Goal: Task Accomplishment & Management: Manage account settings

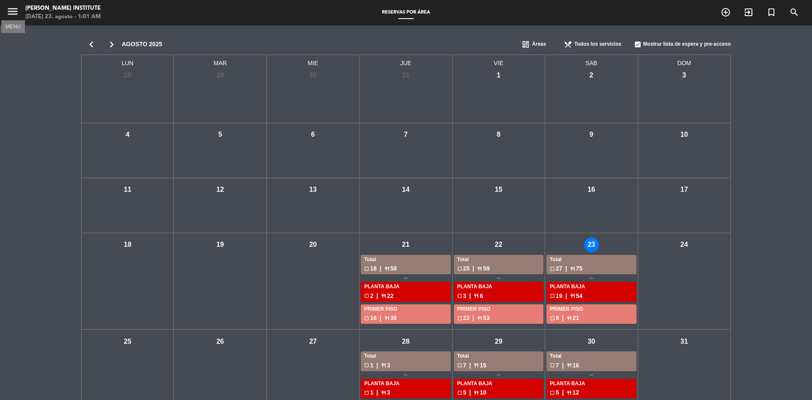
click at [13, 13] on icon "menu" at bounding box center [12, 11] width 13 height 13
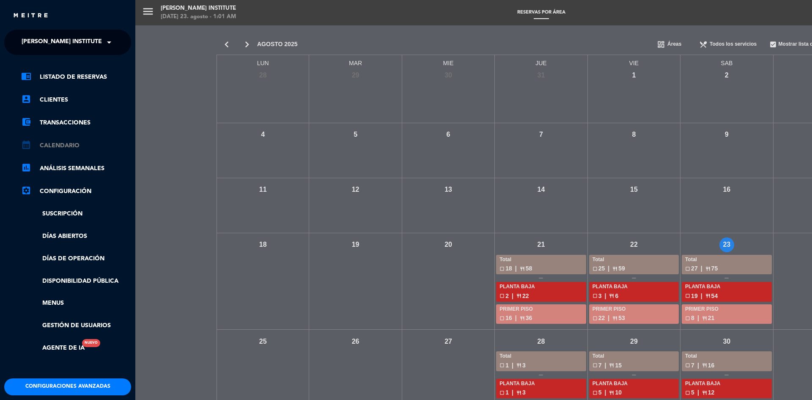
click at [55, 147] on link "calendar_month Calendario" at bounding box center [76, 145] width 110 height 10
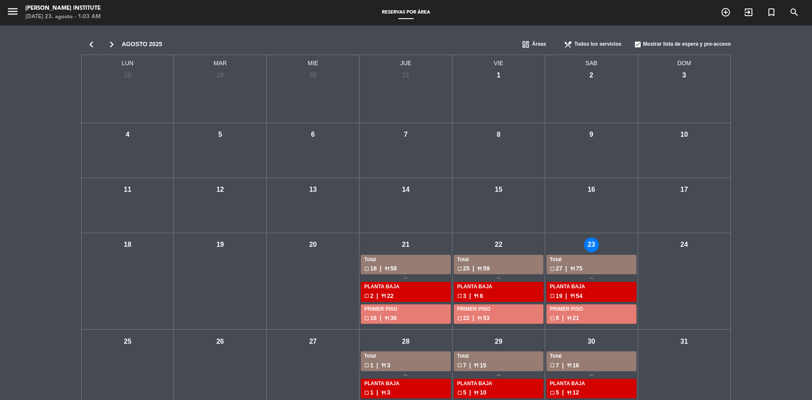
scroll to position [35, 0]
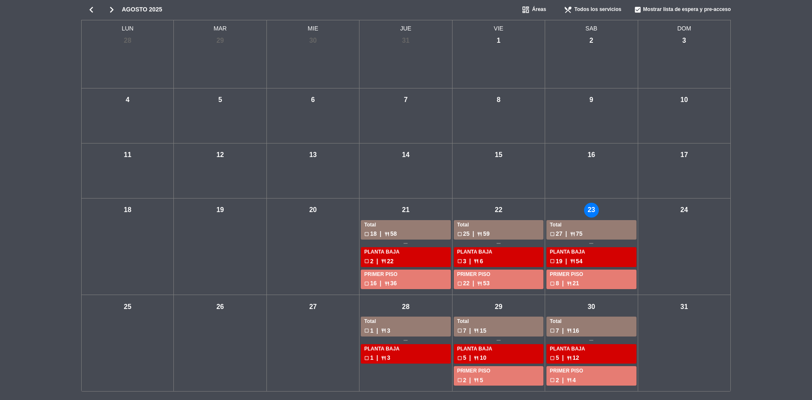
click at [594, 212] on div "sáb - 23" at bounding box center [591, 210] width 15 height 15
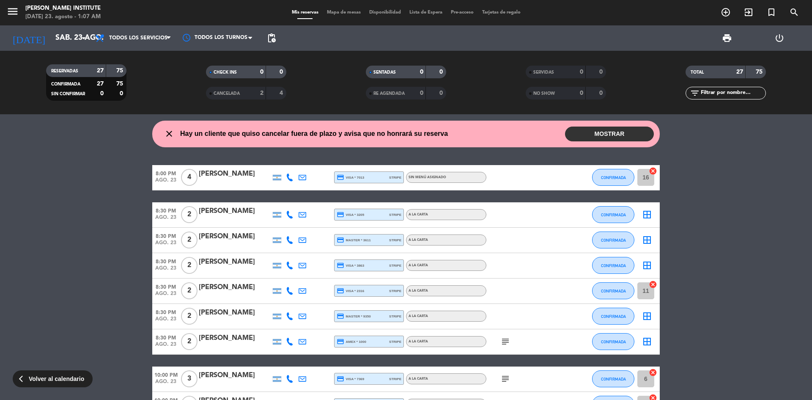
click at [521, 261] on div at bounding box center [525, 265] width 76 height 25
click at [337, 12] on span "Mapa de mesas" at bounding box center [344, 12] width 42 height 5
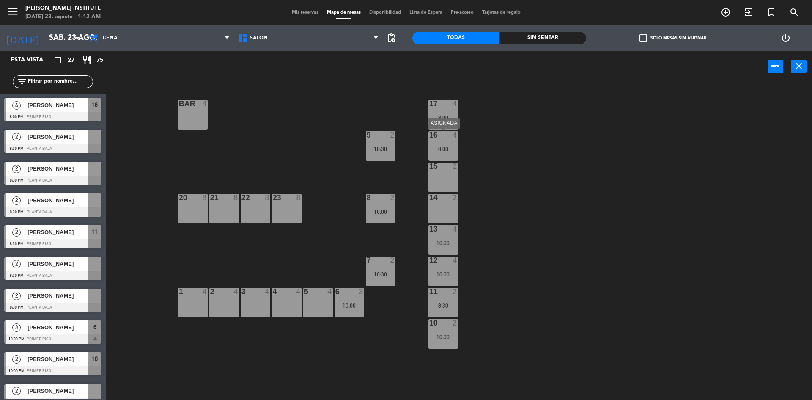
click at [448, 143] on div "16 4 8:00" at bounding box center [444, 146] width 30 height 30
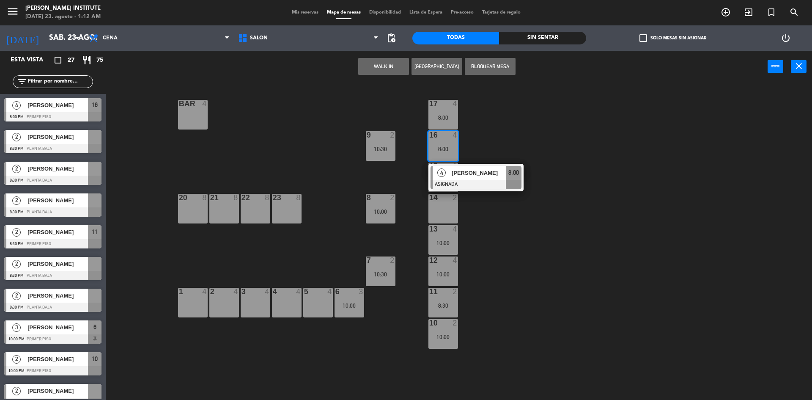
click at [499, 144] on div "BAR 4 17 4 8:00 16 4 8:00 4 [PERSON_NAME] ASIGNADA 8:00 9 2 10:30 15 2 14 2 8 2…" at bounding box center [463, 243] width 698 height 317
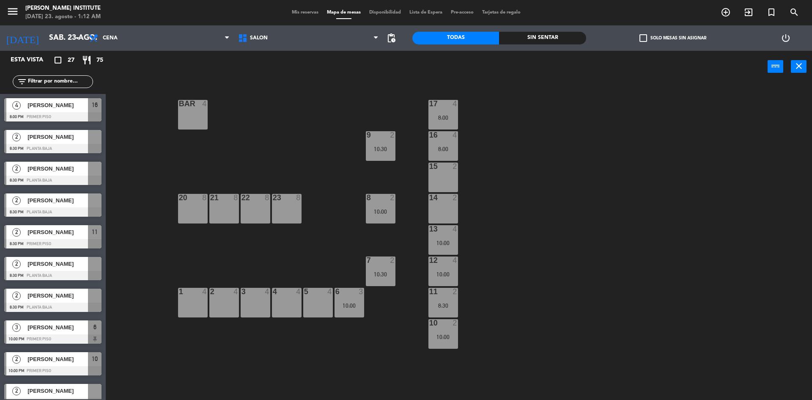
click at [445, 118] on div "8:00" at bounding box center [444, 118] width 30 height 6
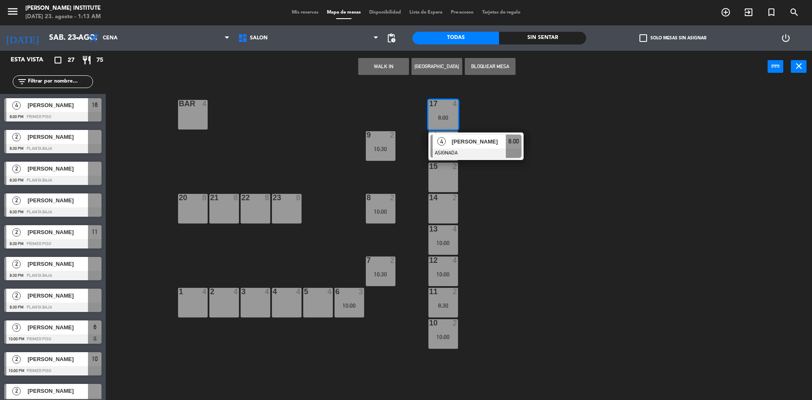
click at [501, 222] on div "BAR 4 17 4 8:00 4 [PERSON_NAME] ASIGNADA 8:00 16 4 8:00 9 2 10:30 15 2 14 2 8 2…" at bounding box center [463, 243] width 698 height 317
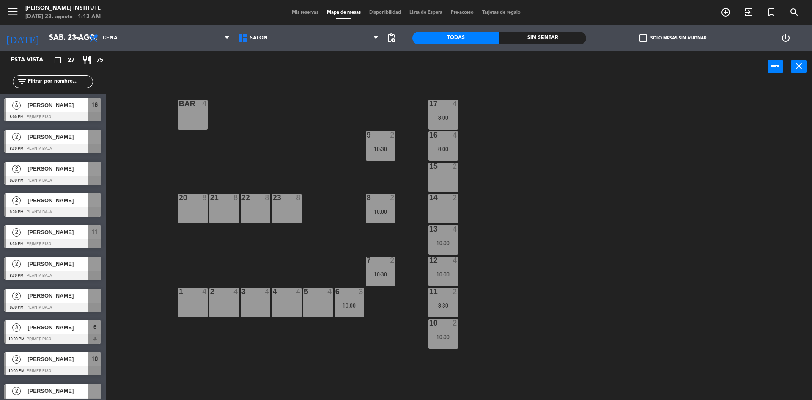
click at [445, 146] on div "8:00" at bounding box center [444, 149] width 30 height 6
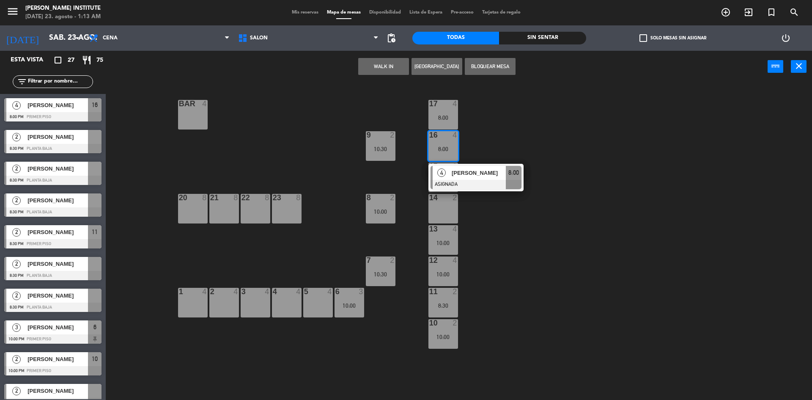
click at [517, 132] on div "BAR 4 17 4 8:00 16 4 8:00 4 [PERSON_NAME] ASIGNADA 8:00 9 2 10:30 15 2 14 2 8 2…" at bounding box center [463, 243] width 698 height 317
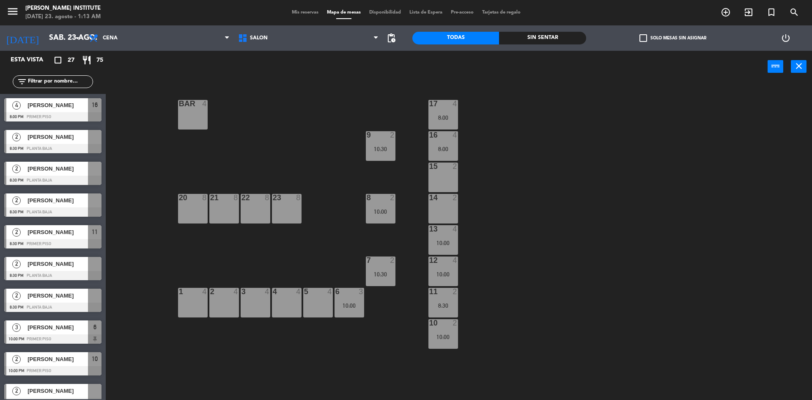
click at [301, 14] on span "Mis reservas" at bounding box center [305, 12] width 35 height 5
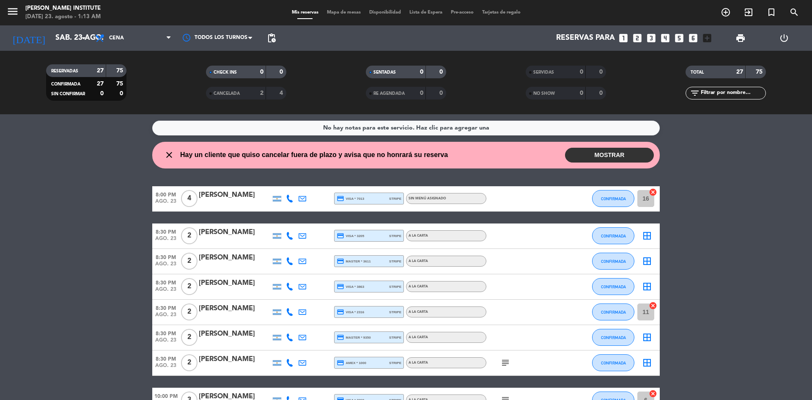
click at [655, 192] on icon "cancel" at bounding box center [653, 192] width 8 height 8
click at [654, 306] on icon "cancel" at bounding box center [653, 305] width 8 height 8
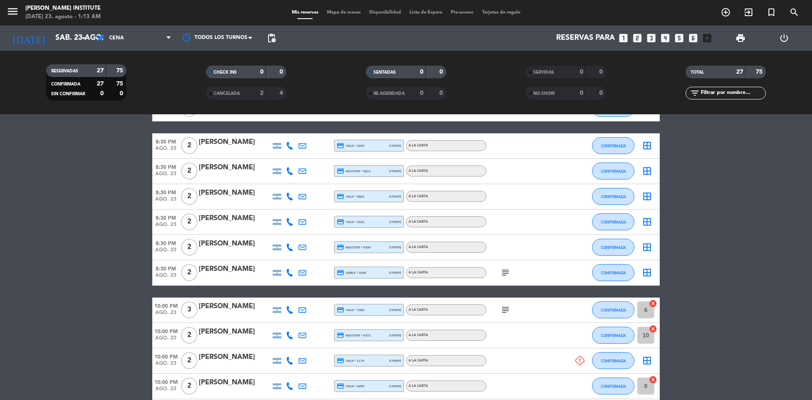
scroll to position [127, 0]
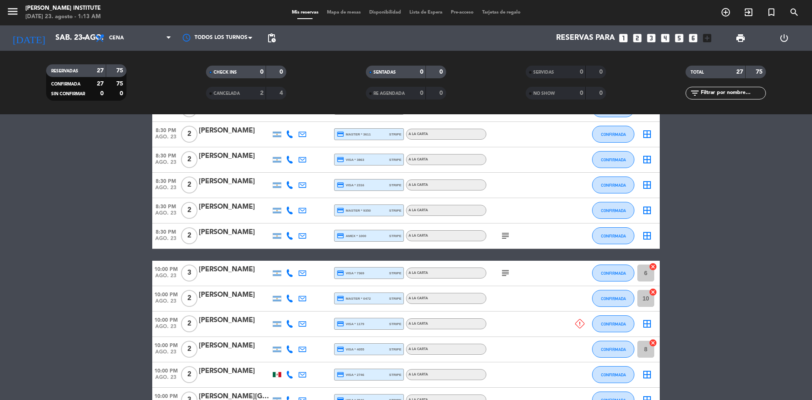
click at [652, 267] on icon "cancel" at bounding box center [653, 266] width 8 height 8
click at [341, 14] on span "Mapa de mesas" at bounding box center [344, 12] width 42 height 5
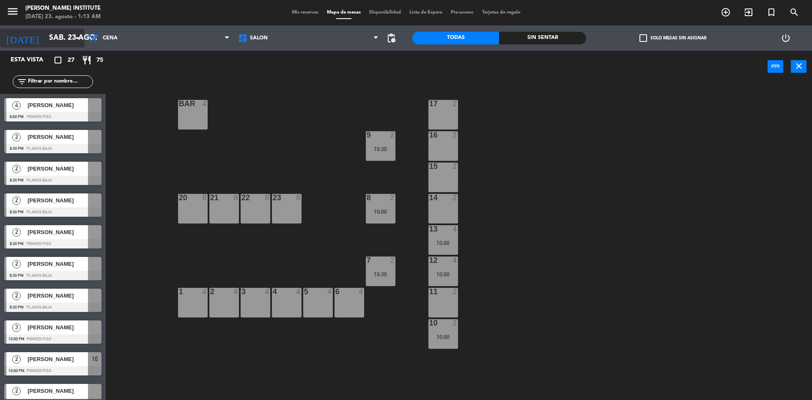
click at [45, 40] on input "sáb. 23 ago." at bounding box center [94, 38] width 98 height 17
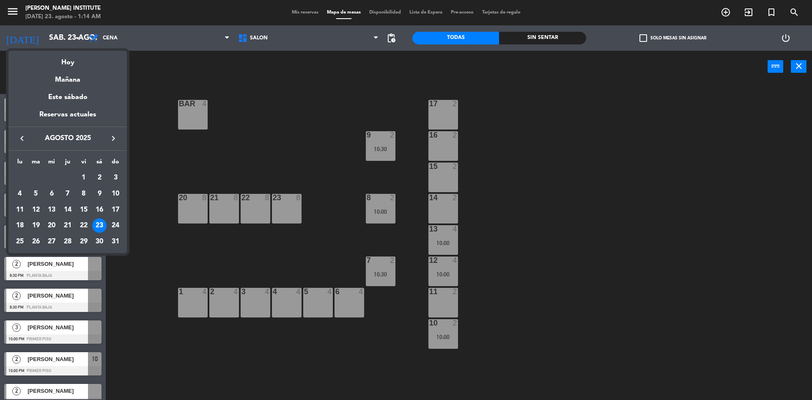
click at [258, 114] on div at bounding box center [406, 200] width 812 height 400
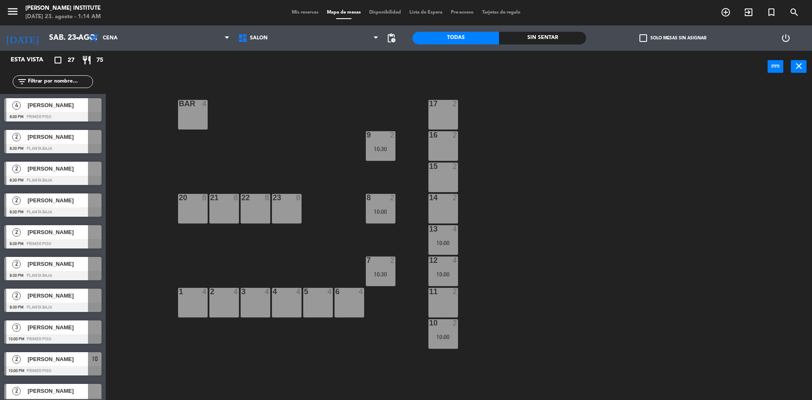
click at [297, 12] on span "Mis reservas" at bounding box center [305, 12] width 35 height 5
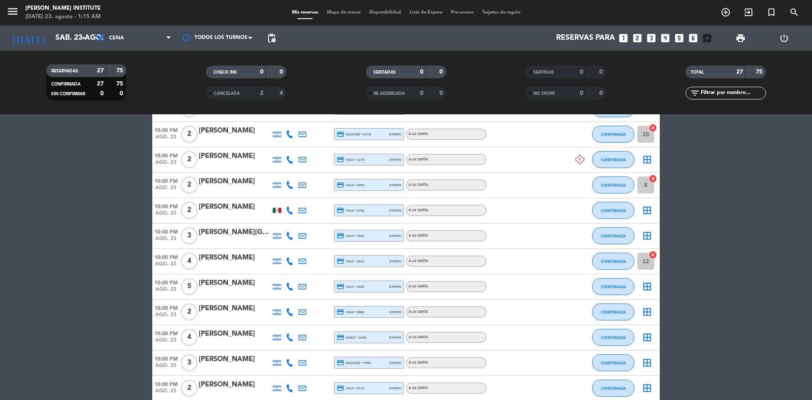
scroll to position [296, 0]
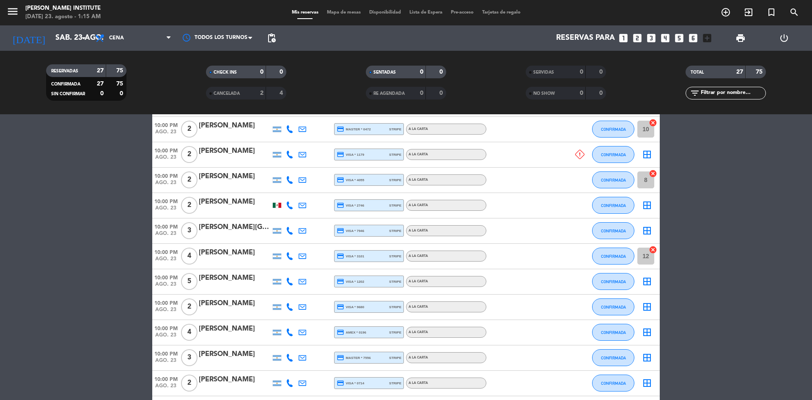
click at [702, 206] on bookings-row "8:00 PM [DATE] 4 [PERSON_NAME] credit_card visa * 7013 stripe Sin menú asignado…" at bounding box center [406, 256] width 812 height 733
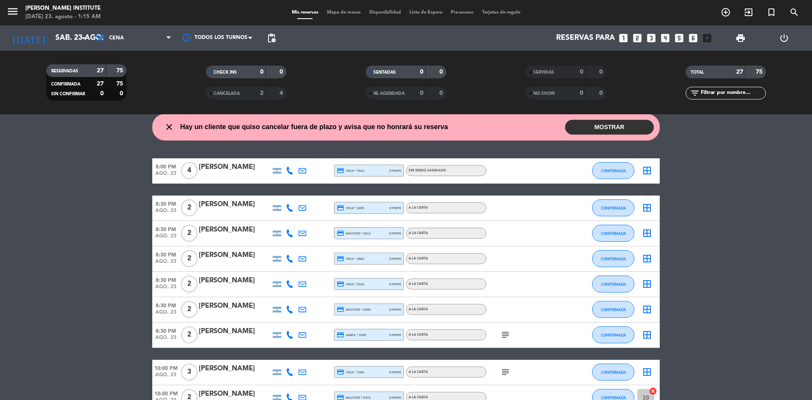
scroll to position [0, 0]
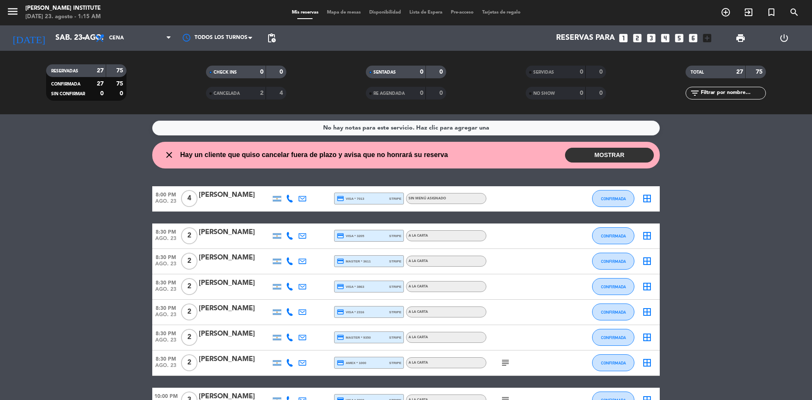
click at [342, 10] on span "Mapa de mesas" at bounding box center [344, 12] width 42 height 5
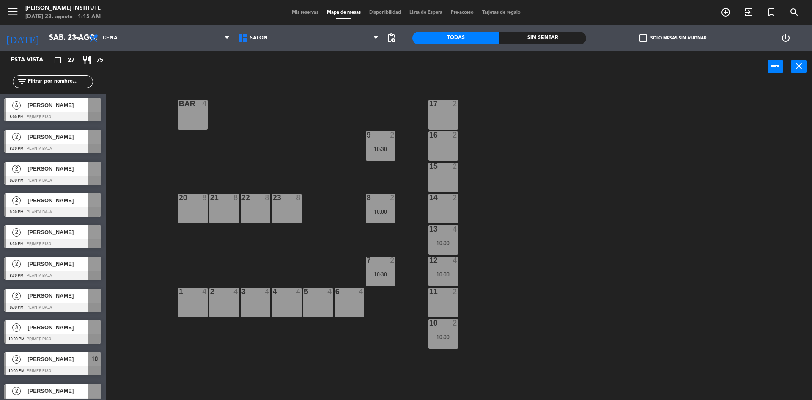
click at [305, 12] on span "Mis reservas" at bounding box center [305, 12] width 35 height 5
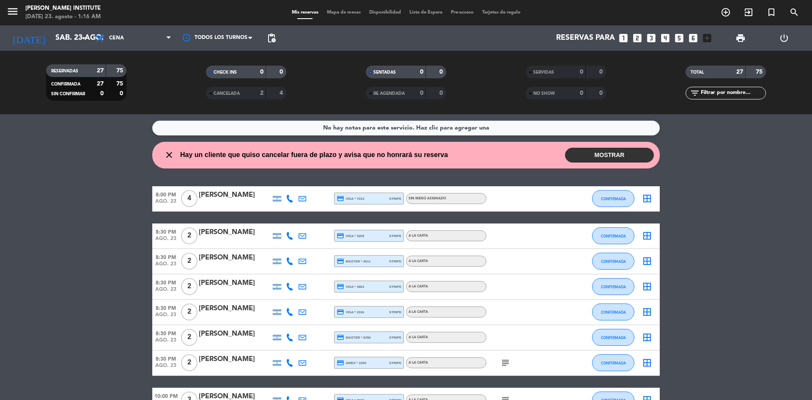
click at [348, 11] on span "Mapa de mesas" at bounding box center [344, 12] width 42 height 5
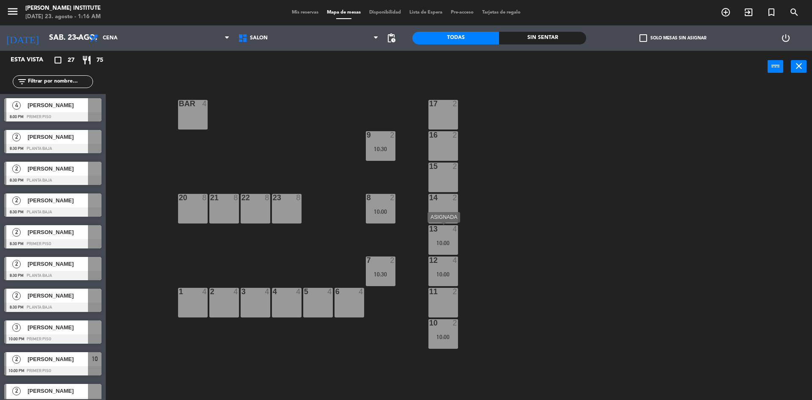
click at [448, 242] on div "10:00" at bounding box center [444, 243] width 30 height 6
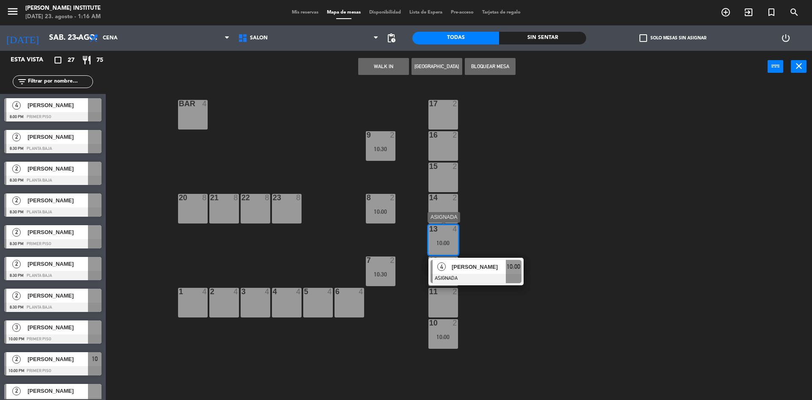
click at [481, 275] on div at bounding box center [476, 278] width 91 height 9
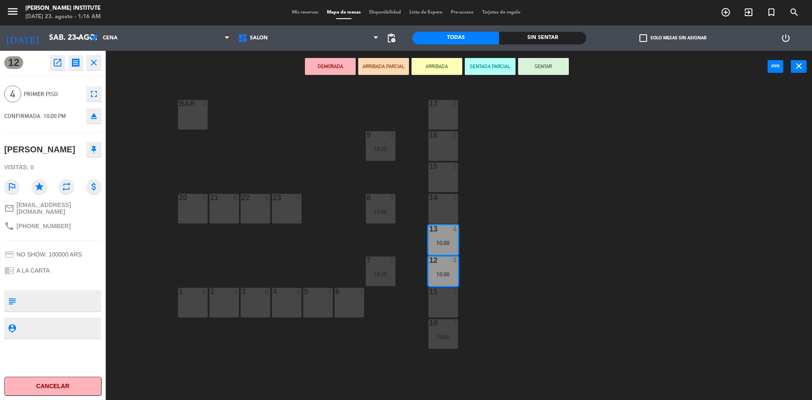
click at [312, 305] on div "5 4" at bounding box center [318, 303] width 30 height 30
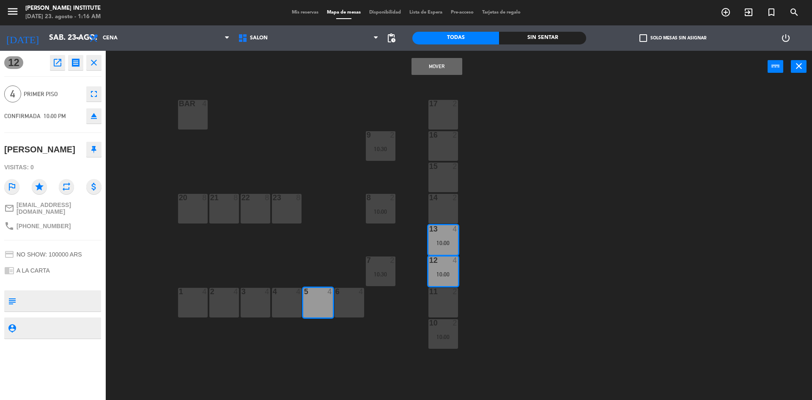
click at [430, 66] on button "Mover" at bounding box center [437, 66] width 51 height 17
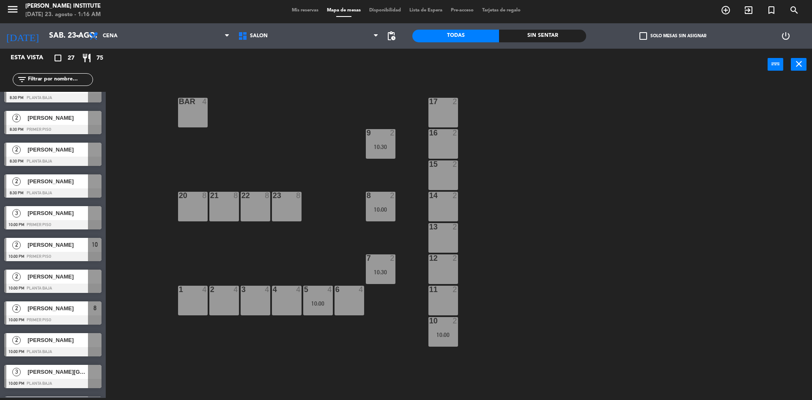
scroll to position [127, 0]
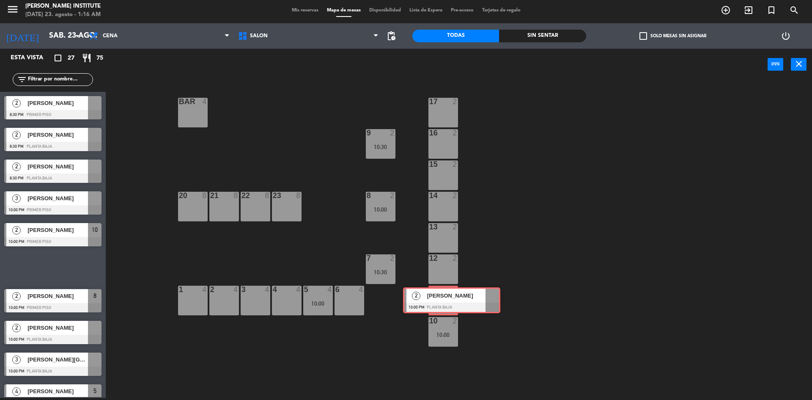
drag, startPoint x: 50, startPoint y: 266, endPoint x: 449, endPoint y: 299, distance: 400.3
click at [449, 299] on div "Esta vista crop_square 27 restaurant 75 filter_list 4 [PERSON_NAME] 8:00 PM PRI…" at bounding box center [406, 224] width 812 height 351
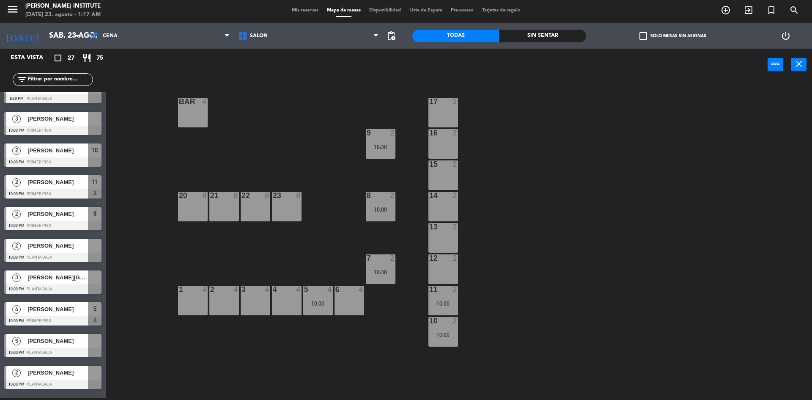
scroll to position [212, 0]
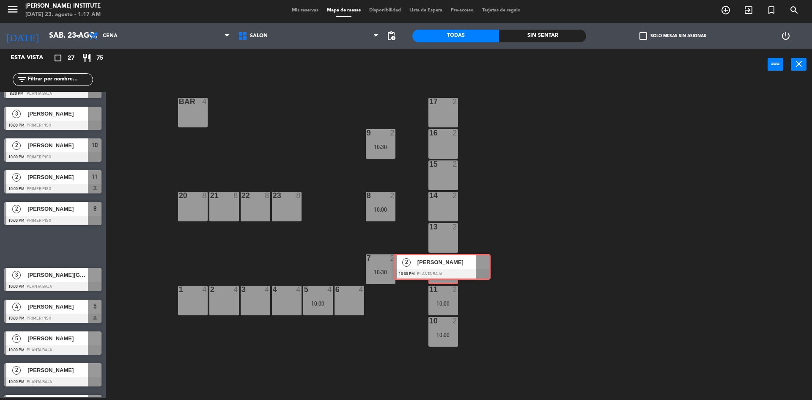
drag, startPoint x: 60, startPoint y: 246, endPoint x: 450, endPoint y: 266, distance: 389.8
click at [450, 266] on div "Esta vista crop_square 27 restaurant 75 filter_list 4 [PERSON_NAME] 8:00 PM PRI…" at bounding box center [406, 224] width 812 height 351
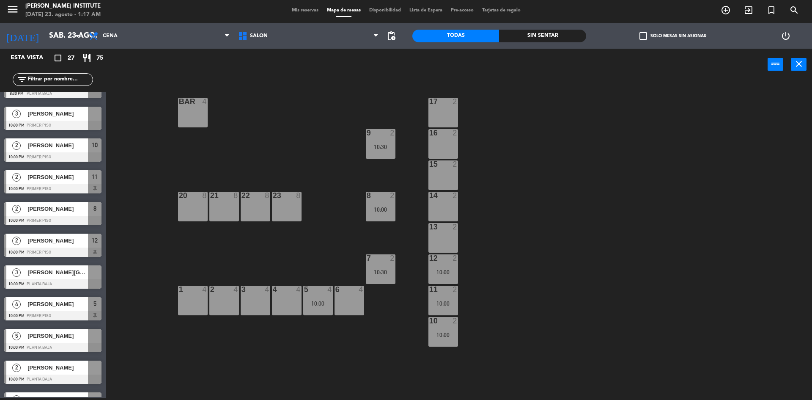
scroll to position [254, 0]
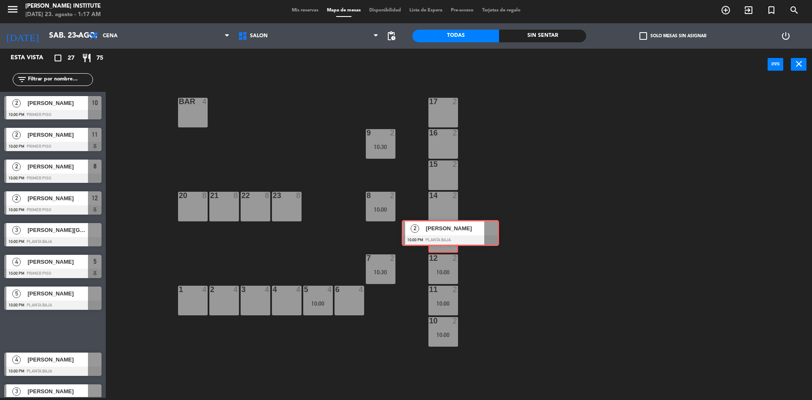
drag, startPoint x: 53, startPoint y: 329, endPoint x: 450, endPoint y: 231, distance: 408.8
click at [450, 231] on div "Esta vista crop_square 27 restaurant 75 filter_list 4 [PERSON_NAME] 8:00 PM PRI…" at bounding box center [406, 224] width 812 height 351
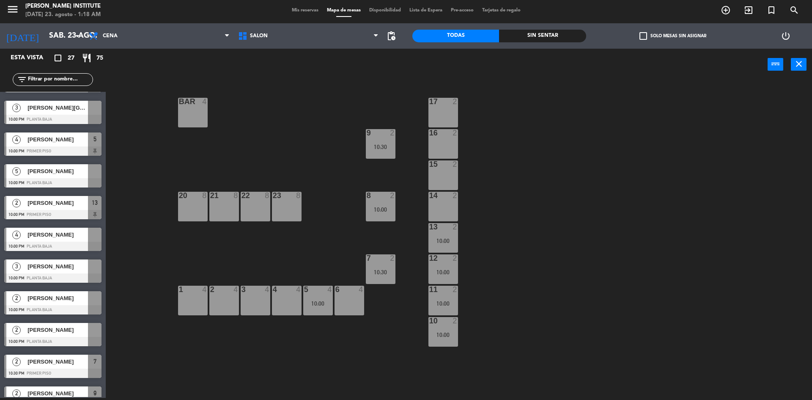
scroll to position [381, 0]
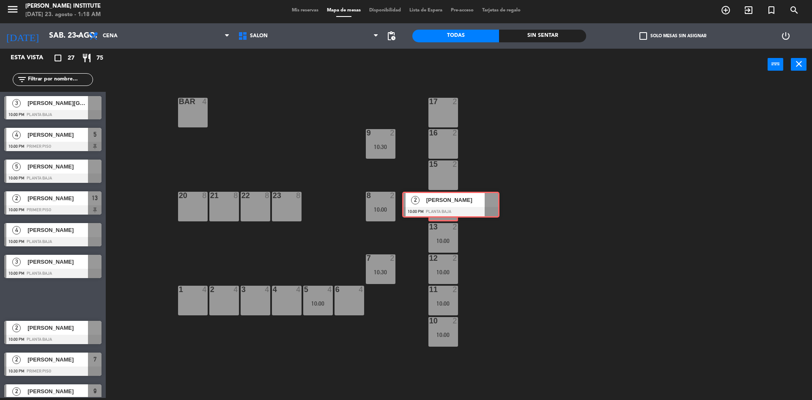
drag, startPoint x: 47, startPoint y: 301, endPoint x: 445, endPoint y: 206, distance: 409.2
click at [445, 206] on div "Esta vista crop_square 27 restaurant 75 filter_list 4 [PERSON_NAME] 8:00 PM PRI…" at bounding box center [406, 224] width 812 height 351
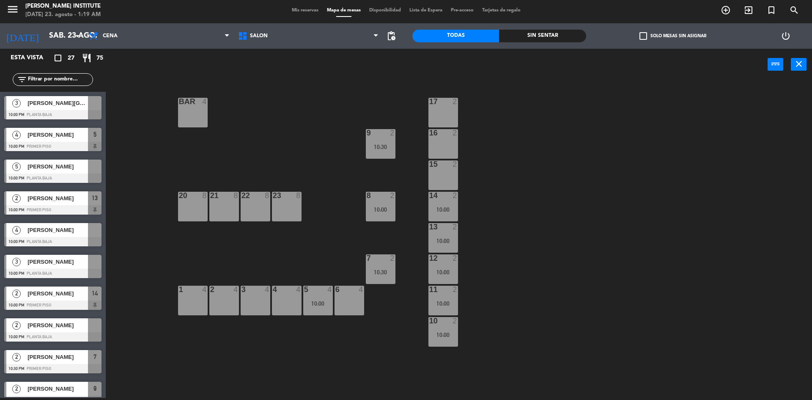
scroll to position [423, 0]
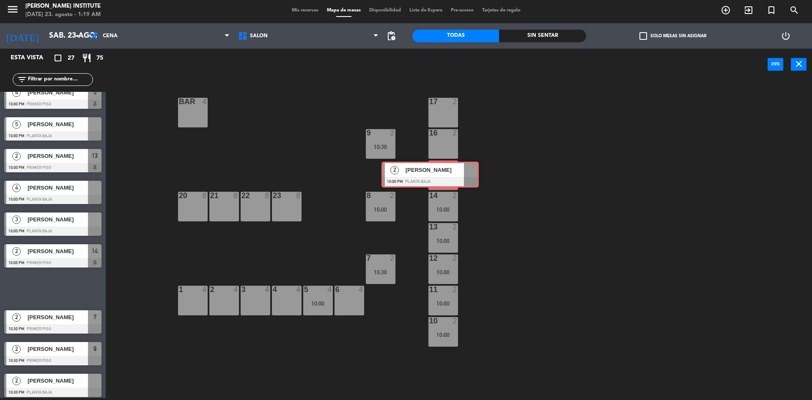
drag, startPoint x: 66, startPoint y: 290, endPoint x: 443, endPoint y: 176, distance: 394.3
click at [443, 176] on div "Esta vista crop_square 27 restaurant 75 filter_list 4 [PERSON_NAME] 8:00 PM PRI…" at bounding box center [406, 224] width 812 height 351
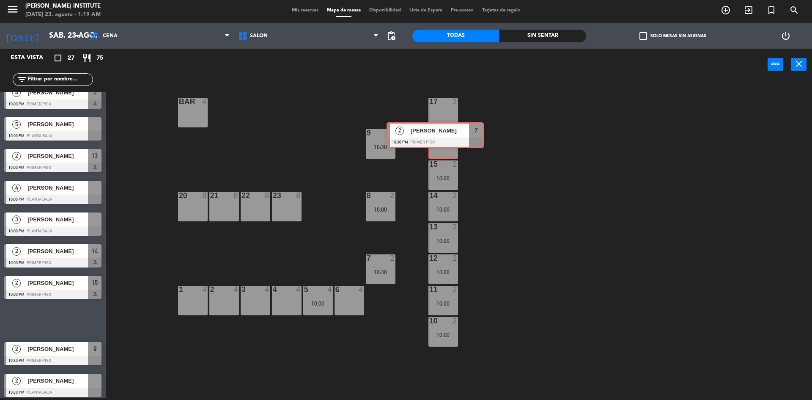
drag, startPoint x: 65, startPoint y: 322, endPoint x: 447, endPoint y: 137, distance: 425.0
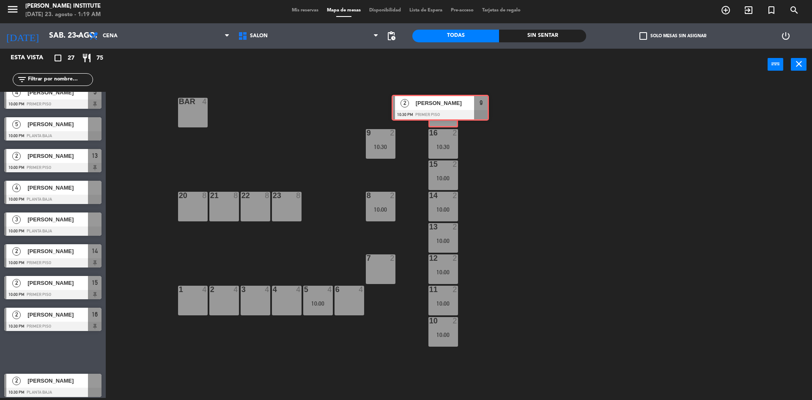
drag, startPoint x: 62, startPoint y: 350, endPoint x: 450, endPoint y: 105, distance: 458.2
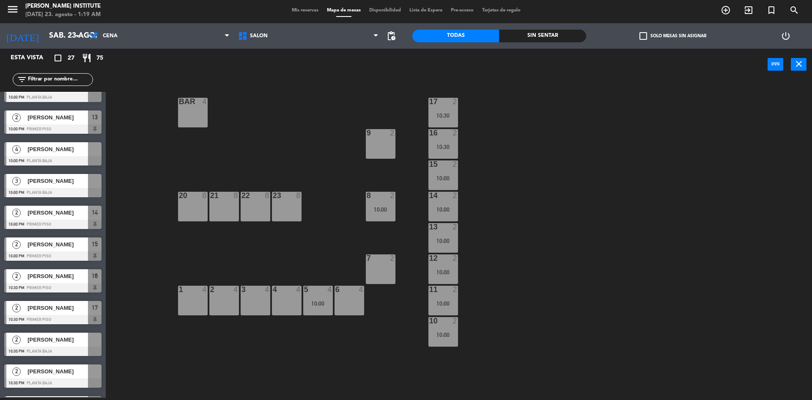
scroll to position [508, 0]
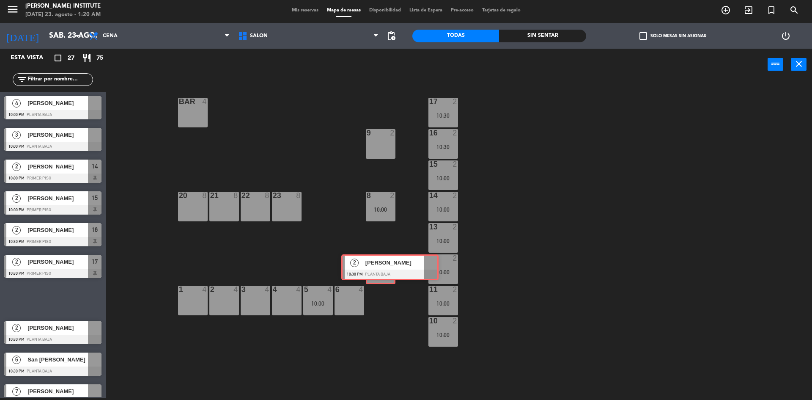
drag, startPoint x: 52, startPoint y: 302, endPoint x: 389, endPoint y: 270, distance: 338.7
click at [389, 270] on div "Esta vista crop_square 27 restaurant 75 filter_list 4 [PERSON_NAME] 8:00 PM PRI…" at bounding box center [406, 224] width 812 height 351
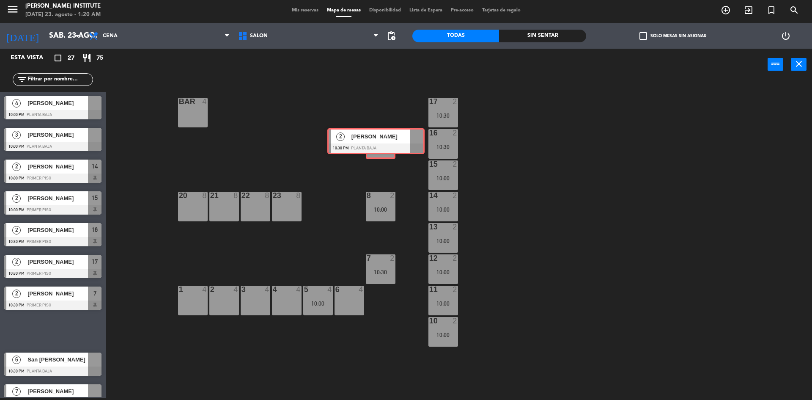
drag, startPoint x: 60, startPoint y: 332, endPoint x: 384, endPoint y: 142, distance: 374.7
click at [384, 142] on div "Esta vista crop_square 27 restaurant 75 filter_list 4 [PERSON_NAME] 8:00 PM PRI…" at bounding box center [406, 224] width 812 height 351
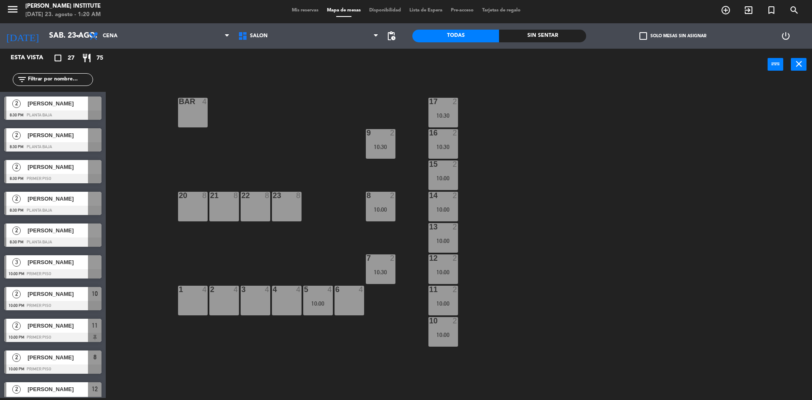
scroll to position [0, 0]
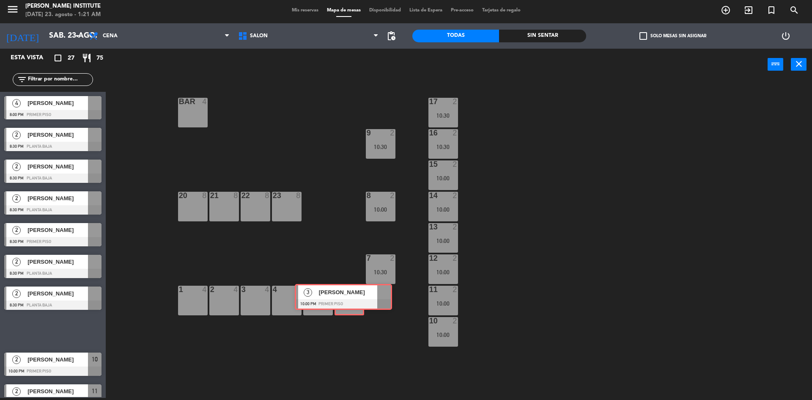
drag, startPoint x: 61, startPoint y: 333, endPoint x: 352, endPoint y: 299, distance: 292.7
click at [352, 299] on div "Esta vista crop_square 27 restaurant 75 filter_list 4 [PERSON_NAME] 8:00 PM PRI…" at bounding box center [406, 224] width 812 height 351
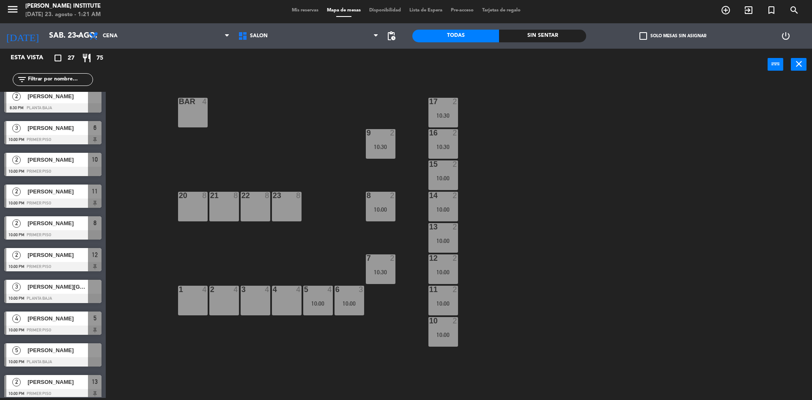
scroll to position [212, 0]
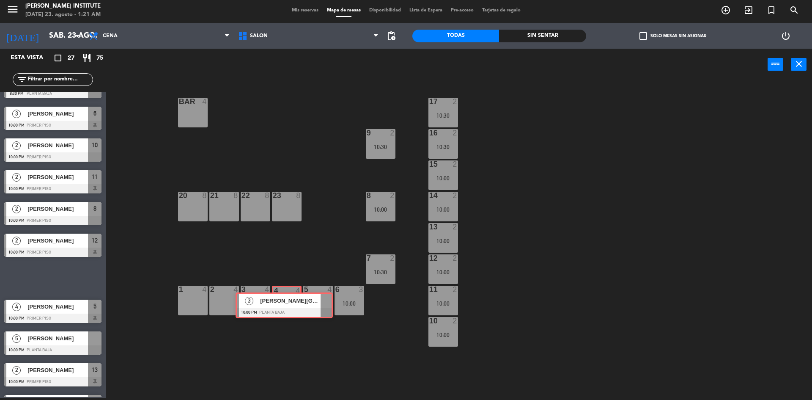
drag, startPoint x: 57, startPoint y: 279, endPoint x: 289, endPoint y: 306, distance: 233.0
click at [289, 306] on div "Esta vista crop_square 27 restaurant 75 filter_list 4 [PERSON_NAME] 8:00 PM PRI…" at bounding box center [406, 224] width 812 height 351
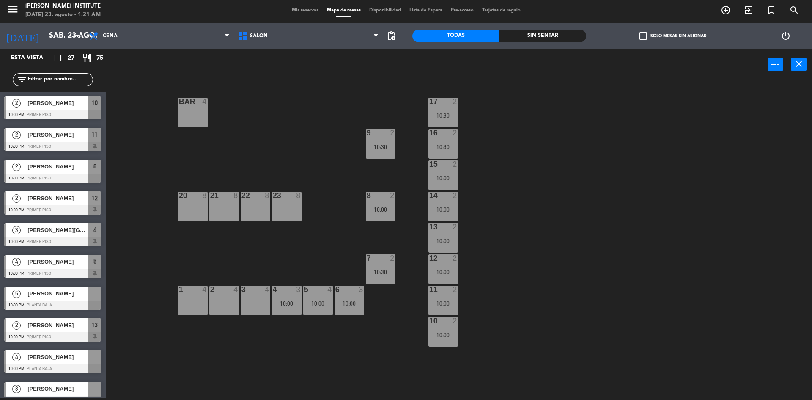
scroll to position [296, 0]
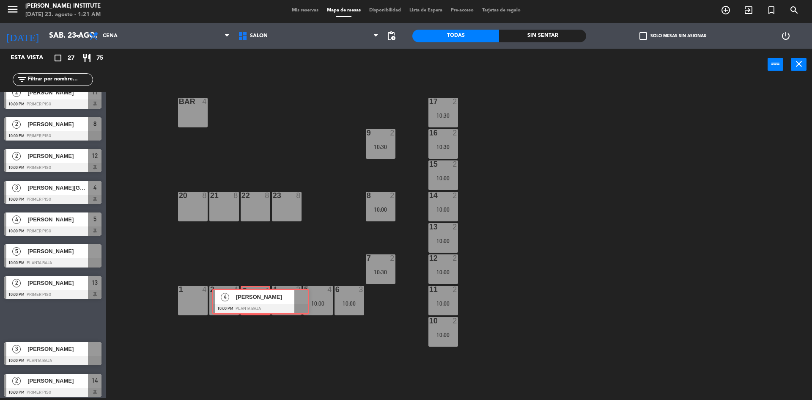
drag, startPoint x: 62, startPoint y: 317, endPoint x: 269, endPoint y: 298, distance: 208.6
click at [269, 298] on div "Esta vista crop_square 27 restaurant 75 filter_list 4 [PERSON_NAME] 8:00 PM PRI…" at bounding box center [406, 224] width 812 height 351
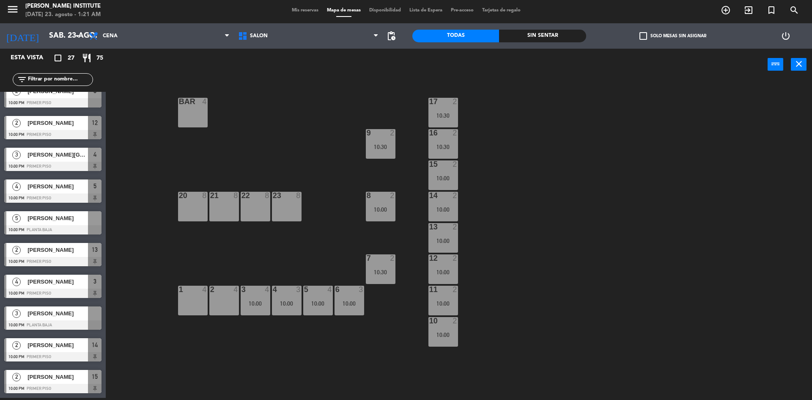
scroll to position [338, 0]
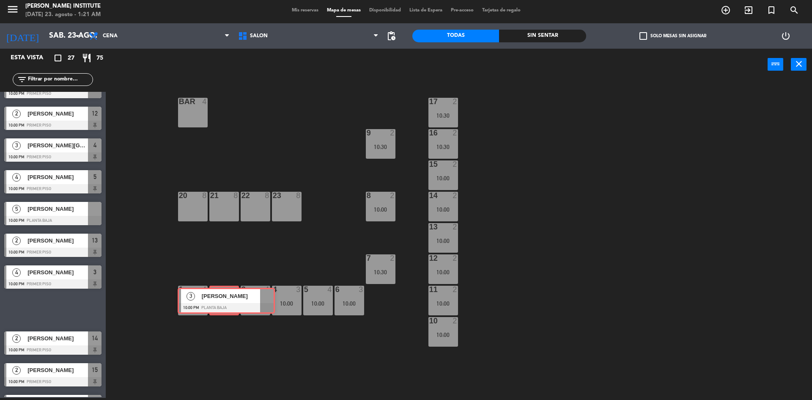
drag, startPoint x: 52, startPoint y: 311, endPoint x: 226, endPoint y: 302, distance: 173.7
click at [226, 302] on div "Esta vista crop_square 27 restaurant 75 filter_list 4 [PERSON_NAME] 8:00 PM PRI…" at bounding box center [406, 224] width 812 height 351
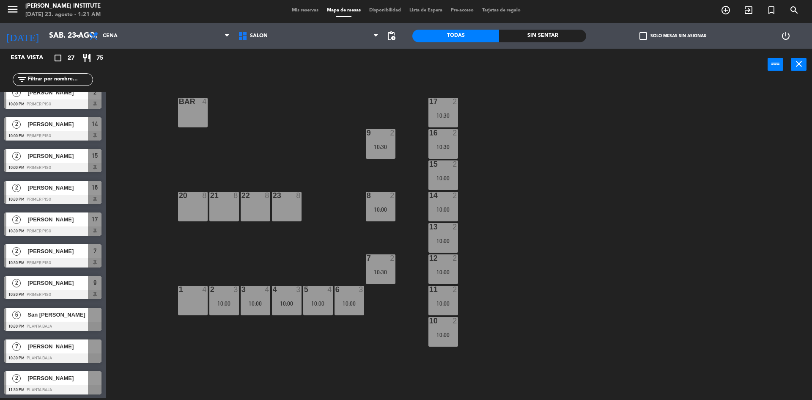
scroll to position [552, 0]
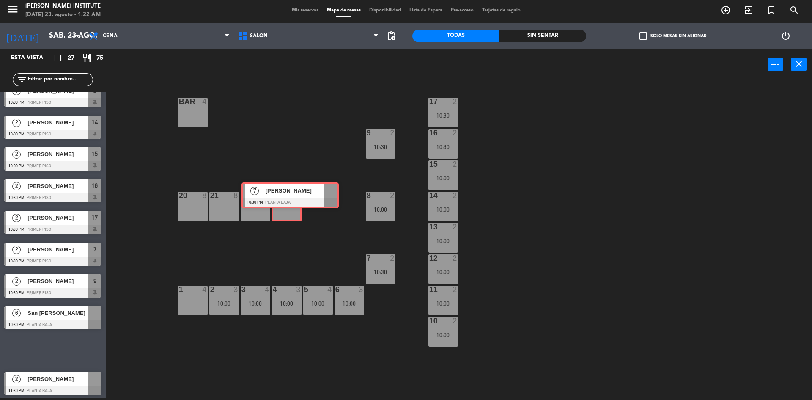
drag, startPoint x: 50, startPoint y: 348, endPoint x: 288, endPoint y: 193, distance: 283.6
click at [288, 193] on div "Esta vista crop_square 27 restaurant 75 filter_list 4 [PERSON_NAME] 8:00 PM PRI…" at bounding box center [406, 224] width 812 height 351
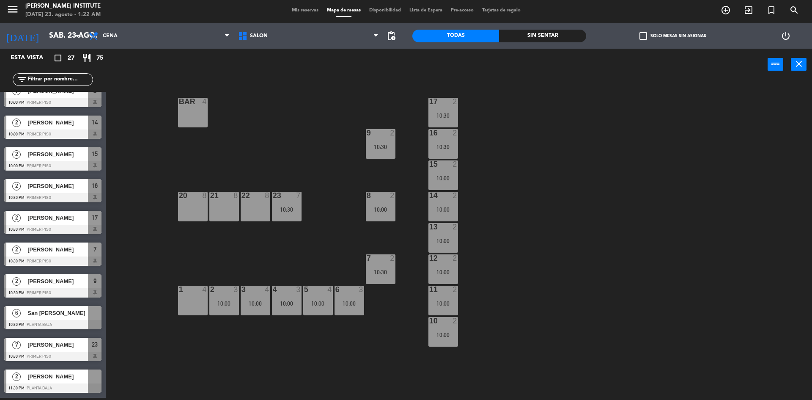
drag, startPoint x: 64, startPoint y: 351, endPoint x: 63, endPoint y: 357, distance: 7.0
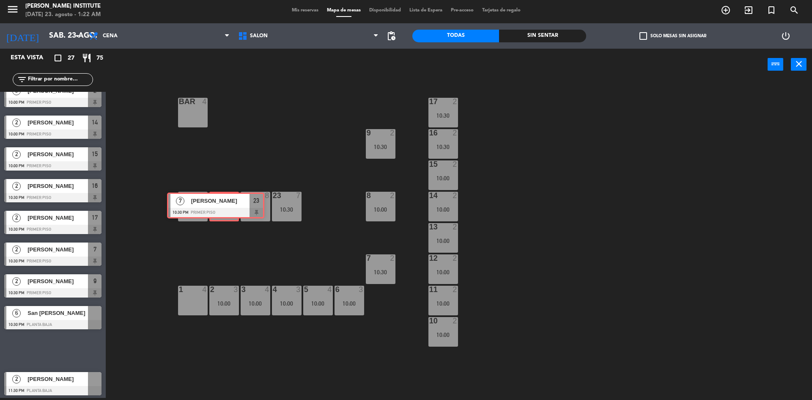
drag, startPoint x: 57, startPoint y: 353, endPoint x: 220, endPoint y: 208, distance: 218.1
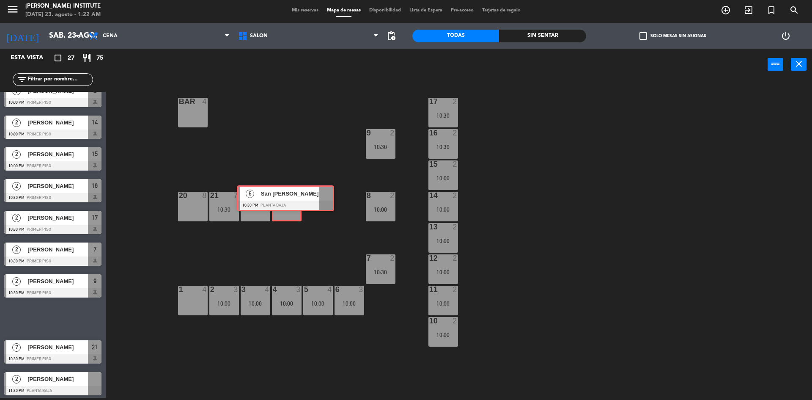
drag, startPoint x: 61, startPoint y: 318, endPoint x: 294, endPoint y: 198, distance: 262.1
click at [294, 198] on div "Esta vista crop_square 27 restaurant 75 filter_list 4 [PERSON_NAME] 8:00 PM PRI…" at bounding box center [406, 224] width 812 height 351
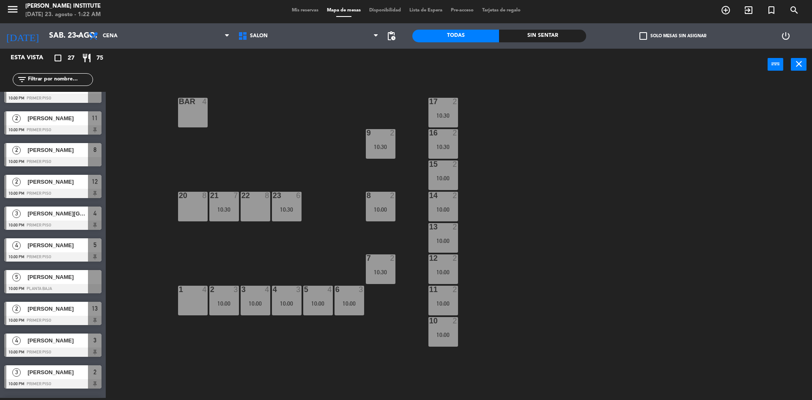
scroll to position [298, 0]
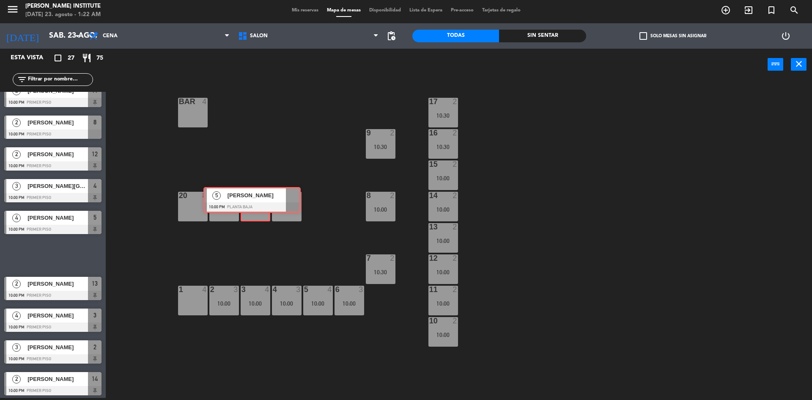
drag, startPoint x: 64, startPoint y: 257, endPoint x: 263, endPoint y: 201, distance: 206.8
click at [263, 201] on div "Esta vista crop_square 27 restaurant 75 filter_list 4 [PERSON_NAME] 8:00 PM PRI…" at bounding box center [406, 224] width 812 height 351
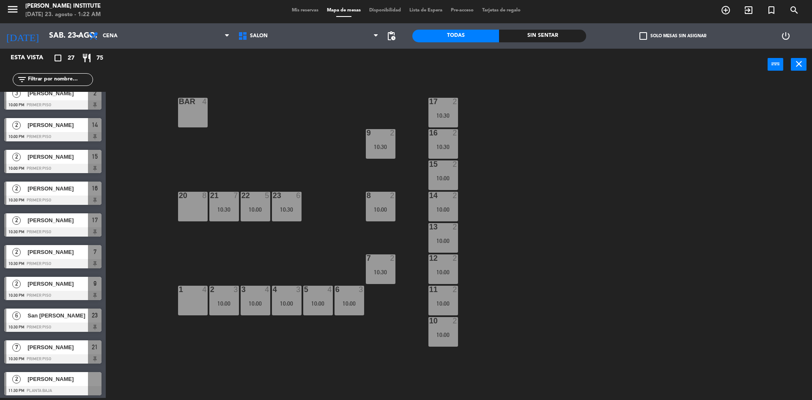
scroll to position [552, 0]
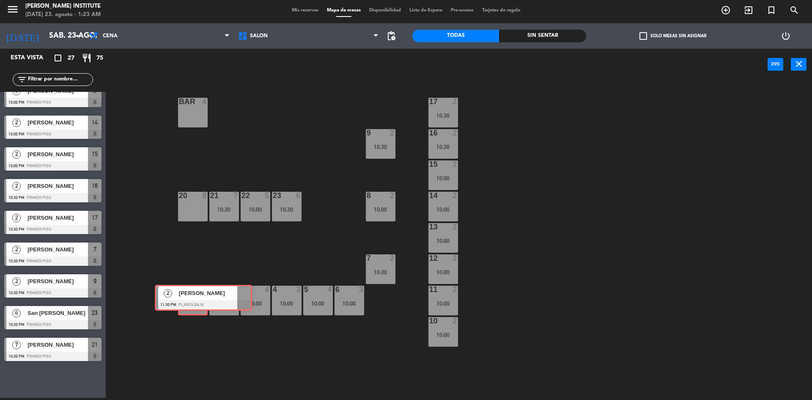
drag, startPoint x: 44, startPoint y: 384, endPoint x: 195, endPoint y: 299, distance: 172.8
click at [195, 299] on div "Esta vista crop_square 27 restaurant 75 filter_list 4 [PERSON_NAME] 8:00 PM PRI…" at bounding box center [406, 224] width 812 height 351
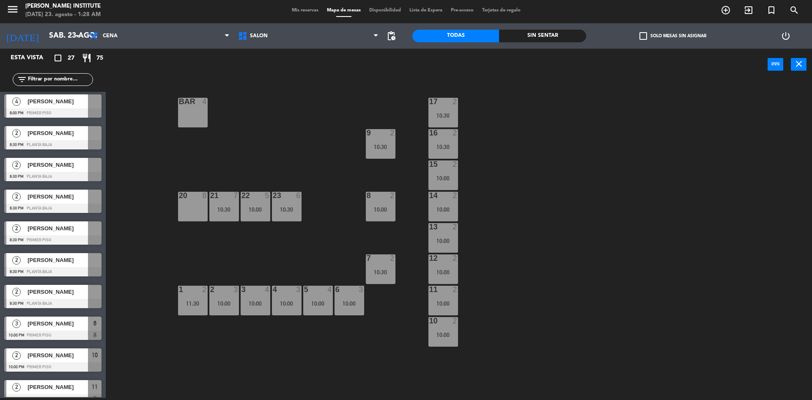
scroll to position [0, 0]
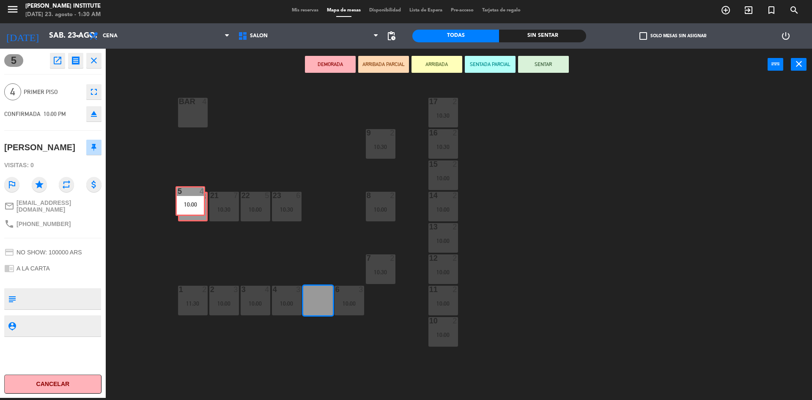
drag, startPoint x: 319, startPoint y: 305, endPoint x: 191, endPoint y: 206, distance: 161.9
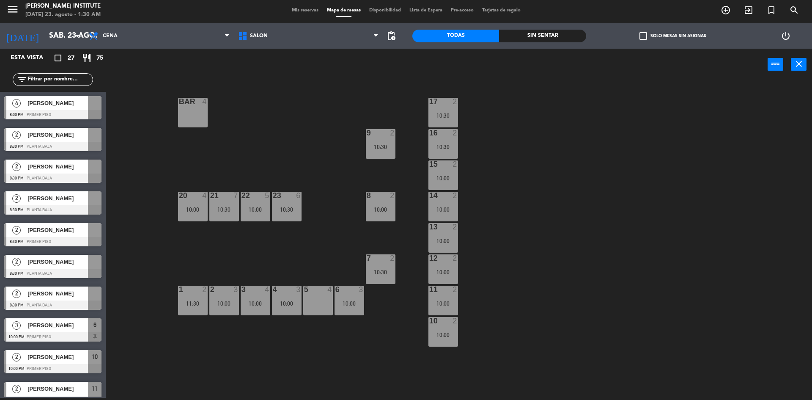
scroll to position [2, 0]
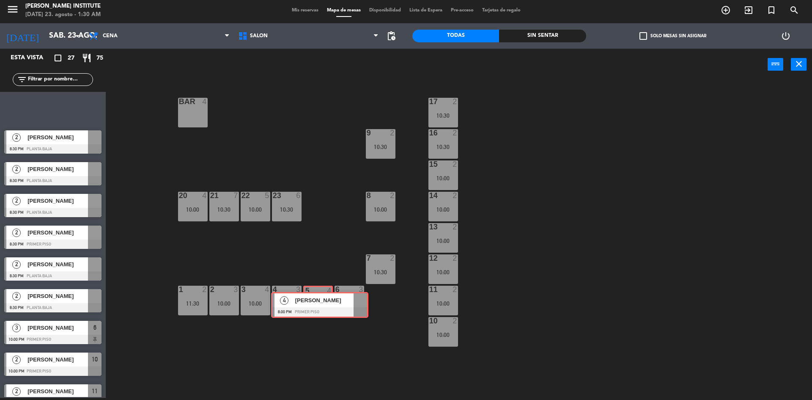
drag, startPoint x: 50, startPoint y: 108, endPoint x: 317, endPoint y: 304, distance: 331.1
click at [317, 304] on div "Esta vista crop_square 27 restaurant 75 filter_list 4 [PERSON_NAME] 8:00 PM PRI…" at bounding box center [406, 224] width 812 height 351
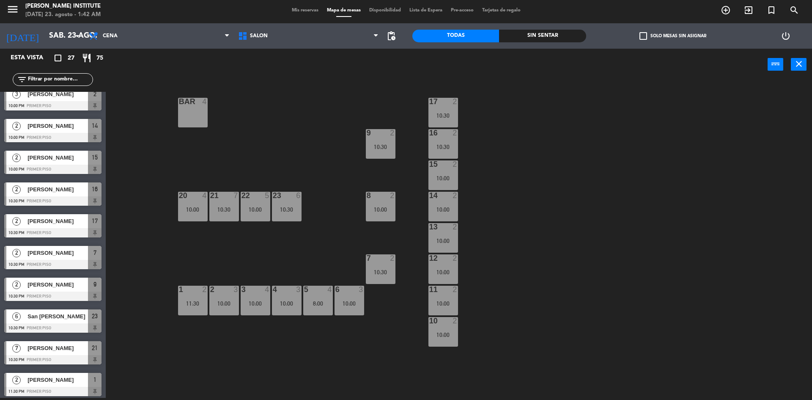
scroll to position [552, 0]
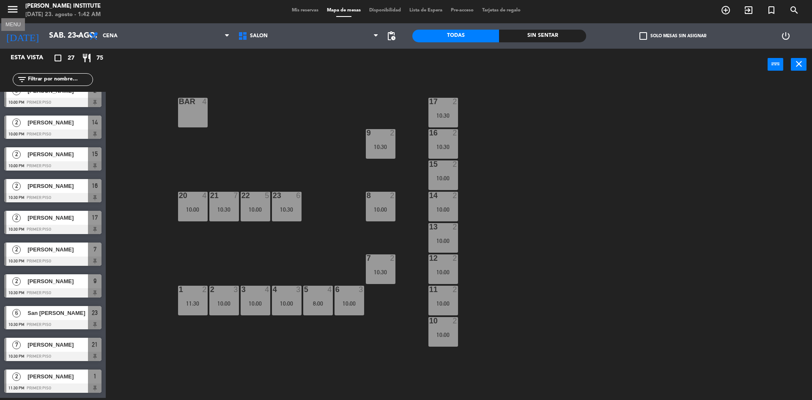
click at [13, 11] on icon "menu" at bounding box center [12, 9] width 13 height 13
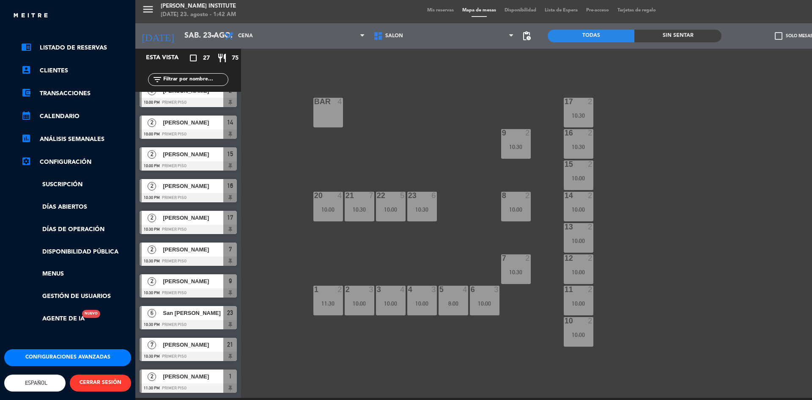
scroll to position [36, 0]
click at [75, 349] on button "Configuraciones avanzadas" at bounding box center [67, 357] width 127 height 17
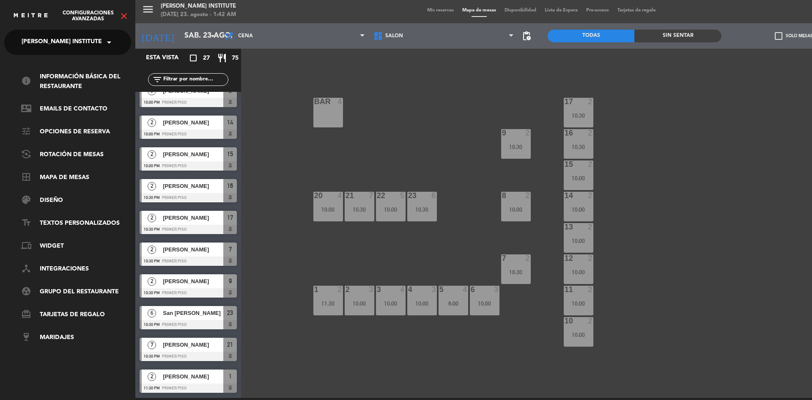
scroll to position [0, 0]
click at [73, 178] on link "border_all Mapa de mesas" at bounding box center [76, 178] width 110 height 10
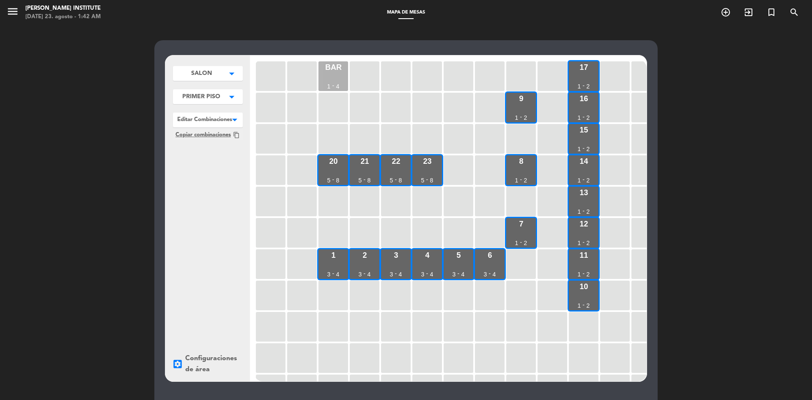
click at [334, 82] on div "BAR 1 - 4" at bounding box center [334, 76] width 30 height 30
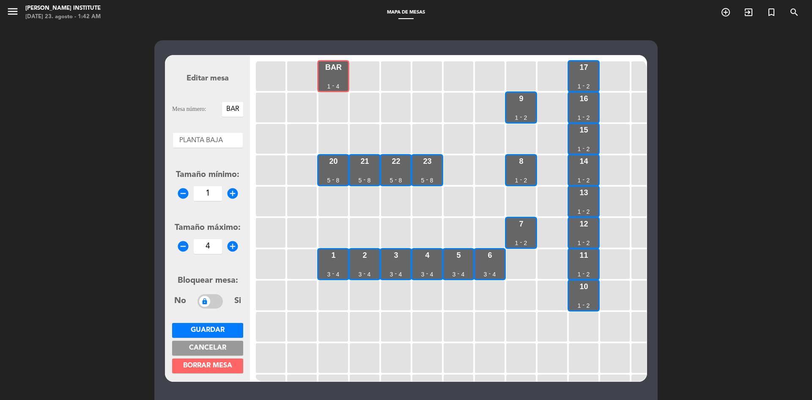
click at [206, 368] on span "Borrar mesa" at bounding box center [207, 365] width 49 height 7
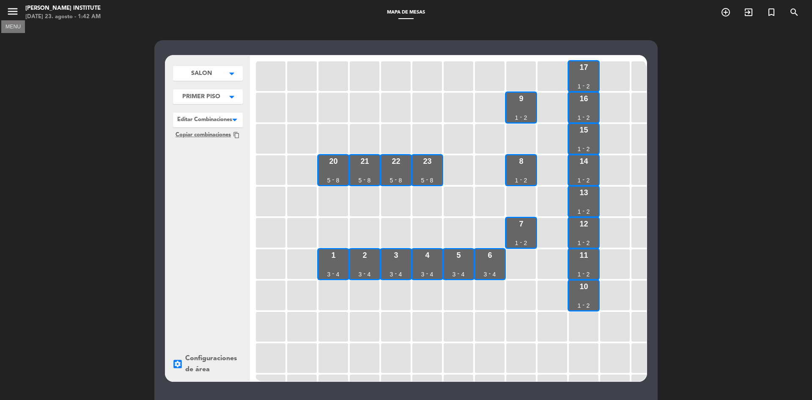
click at [13, 13] on icon "menu" at bounding box center [12, 11] width 13 height 13
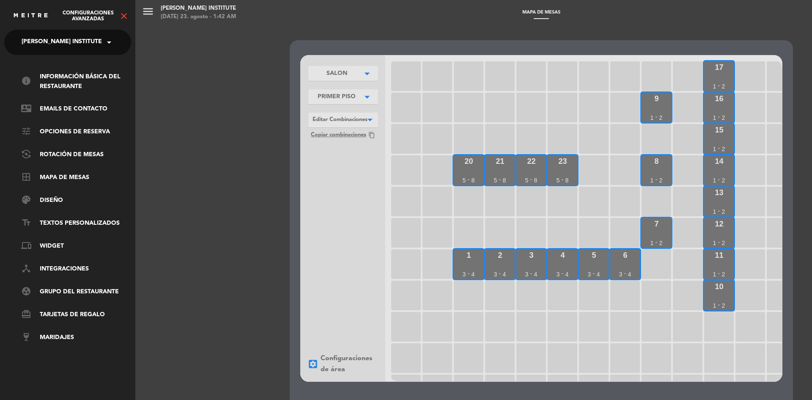
click at [124, 17] on icon "close" at bounding box center [124, 16] width 10 height 10
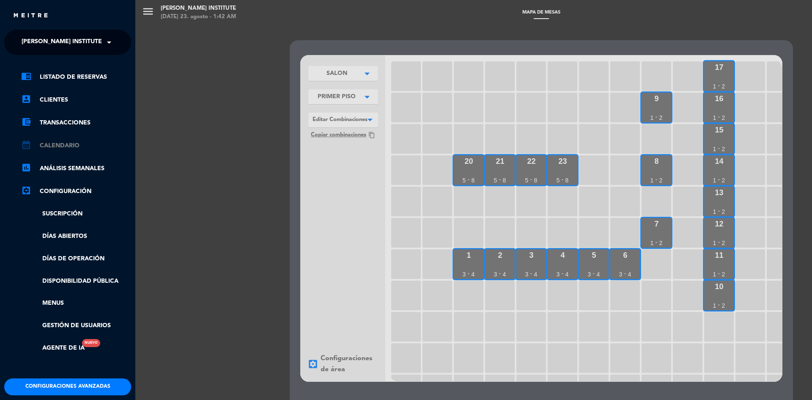
click at [60, 146] on link "calendar_month Calendario" at bounding box center [76, 145] width 110 height 10
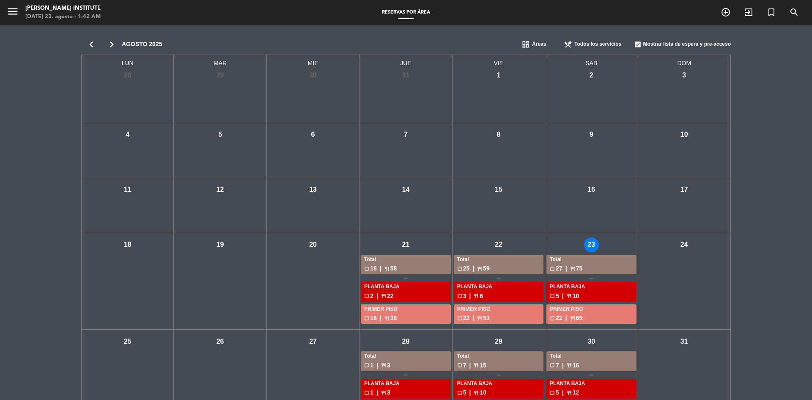
click at [592, 258] on div "Total" at bounding box center [591, 260] width 83 height 8
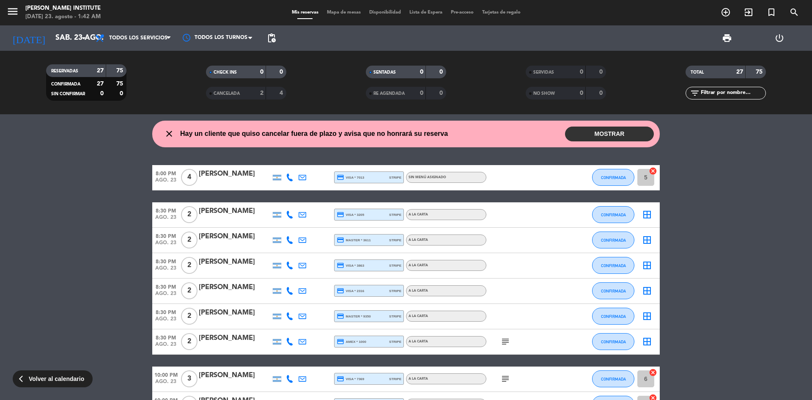
click at [345, 14] on span "Mapa de mesas" at bounding box center [344, 12] width 42 height 5
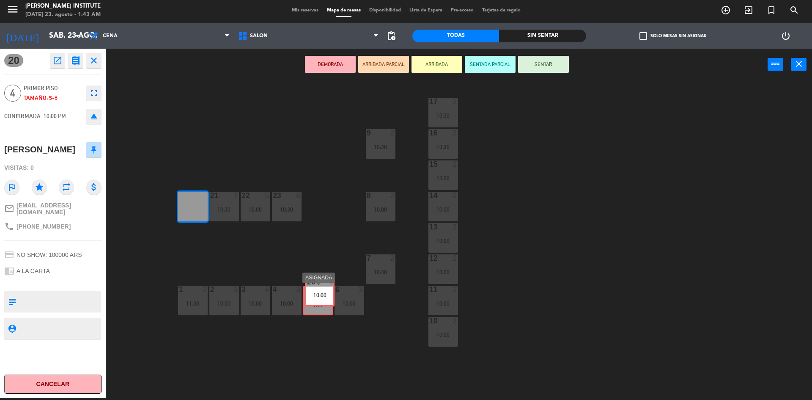
drag, startPoint x: 196, startPoint y: 210, endPoint x: 324, endPoint y: 295, distance: 153.1
click at [324, 295] on div "17 2 10:30 16 2 10:30 9 2 10:30 15 2 10:00 14 2 10:00 8 2 10:00 20 4 10:00 20 4…" at bounding box center [463, 240] width 698 height 317
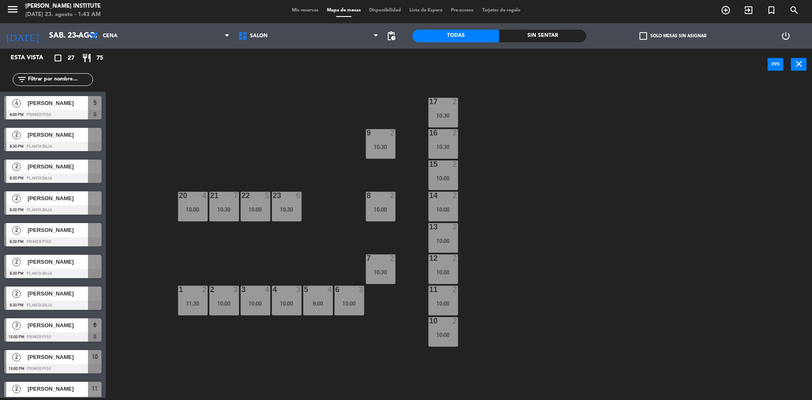
scroll to position [2, 0]
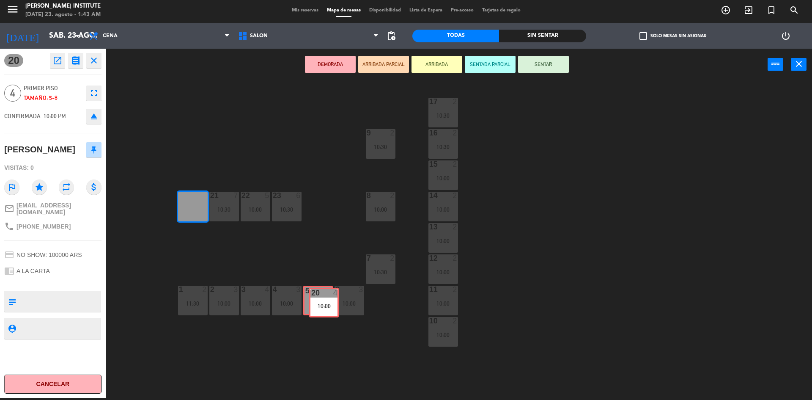
drag, startPoint x: 195, startPoint y: 210, endPoint x: 326, endPoint y: 306, distance: 162.6
click at [326, 306] on div "17 2 10:30 16 2 10:30 9 2 10:30 15 2 10:00 14 2 10:00 8 2 10:00 20 4 10:00 20 4…" at bounding box center [463, 240] width 698 height 317
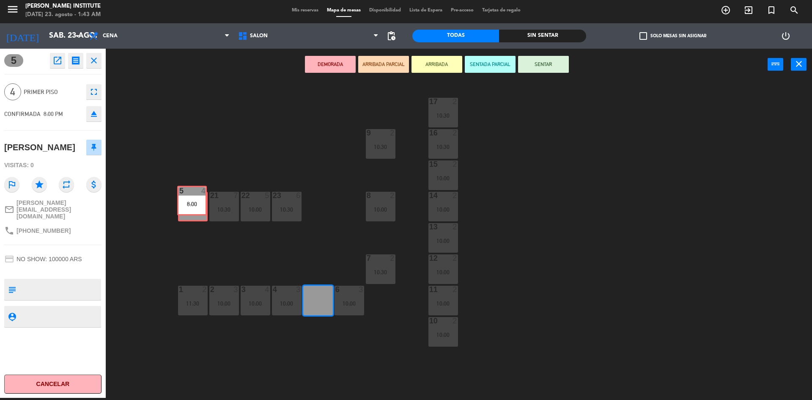
drag, startPoint x: 326, startPoint y: 306, endPoint x: 200, endPoint y: 206, distance: 160.8
click at [200, 206] on div "17 2 10:30 16 2 10:30 9 2 10:30 15 2 10:00 14 2 10:00 8 2 10:00 20 4 10:00 21 7…" at bounding box center [463, 240] width 698 height 317
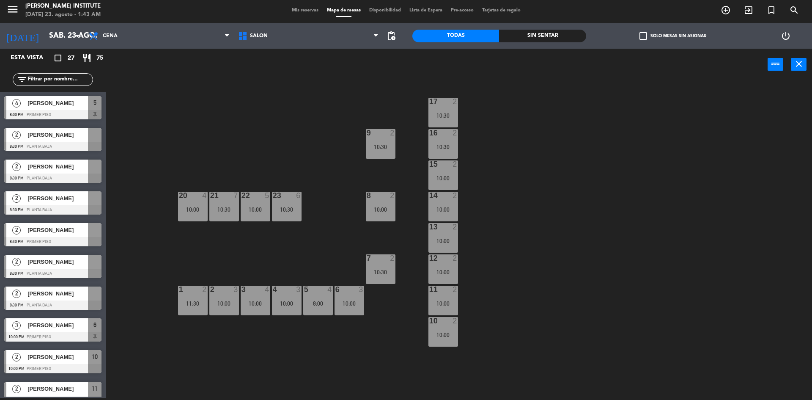
click at [200, 208] on div "10:00" at bounding box center [193, 209] width 30 height 6
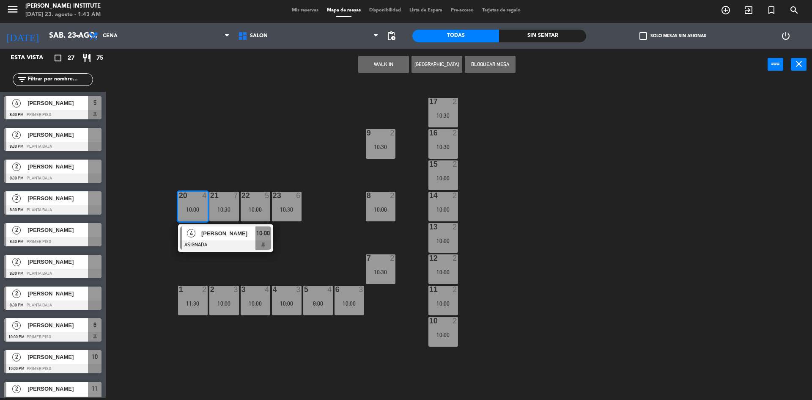
click at [280, 270] on div "17 2 10:30 16 2 10:30 9 2 10:30 15 2 10:00 14 2 10:00 8 2 10:00 20 4 10:00 4 [P…" at bounding box center [463, 240] width 698 height 317
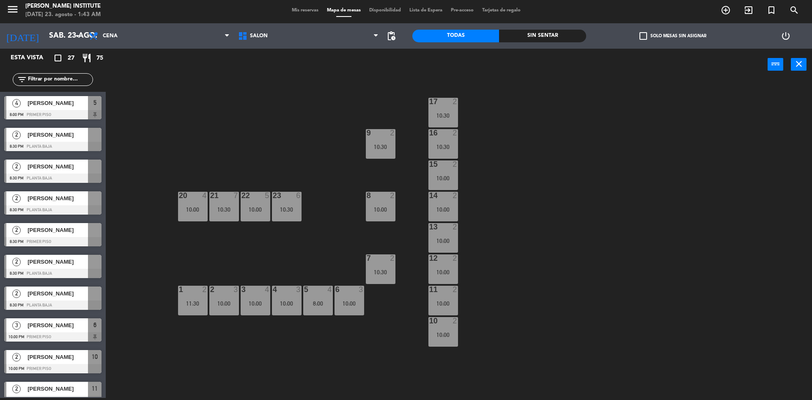
click at [313, 301] on div "8:00" at bounding box center [318, 303] width 30 height 6
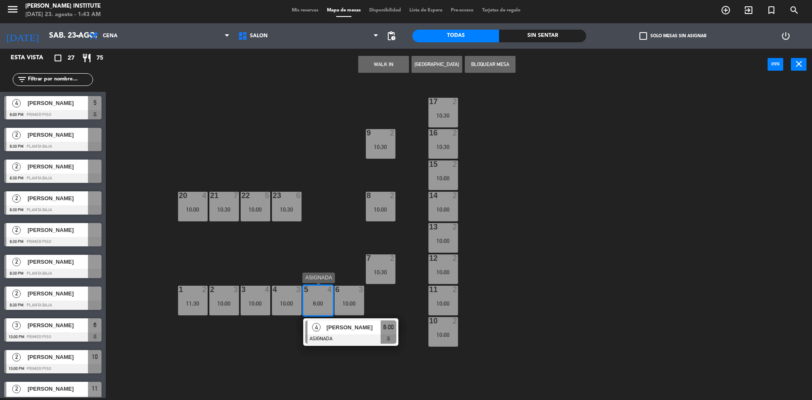
click at [313, 301] on div "8:00" at bounding box center [318, 303] width 30 height 6
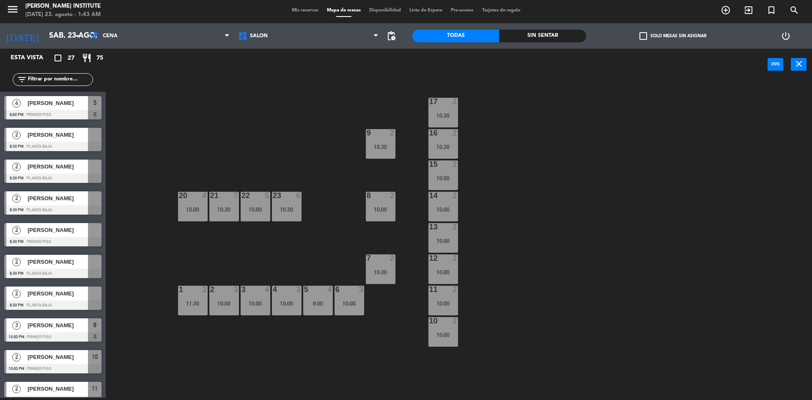
click at [313, 301] on div "8:00" at bounding box center [318, 303] width 30 height 6
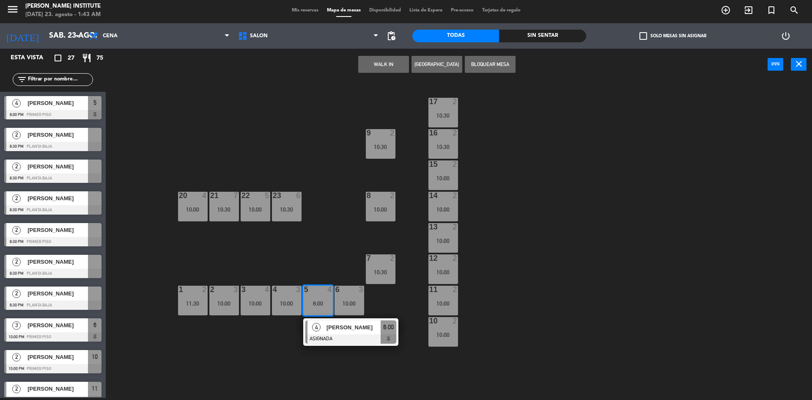
click at [317, 299] on div "5 4 8:00" at bounding box center [318, 301] width 30 height 30
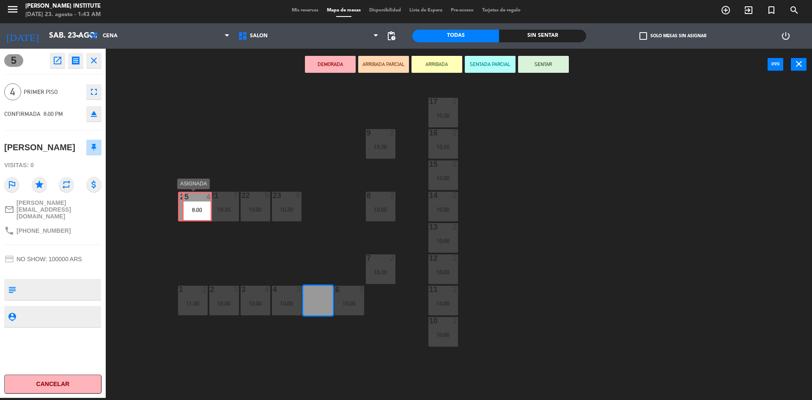
drag, startPoint x: 317, startPoint y: 299, endPoint x: 196, endPoint y: 205, distance: 153.2
click at [196, 205] on div "17 2 10:30 16 2 10:30 9 2 10:30 15 2 10:00 14 2 10:00 8 2 10:00 20 4 10:00 21 7…" at bounding box center [463, 240] width 698 height 317
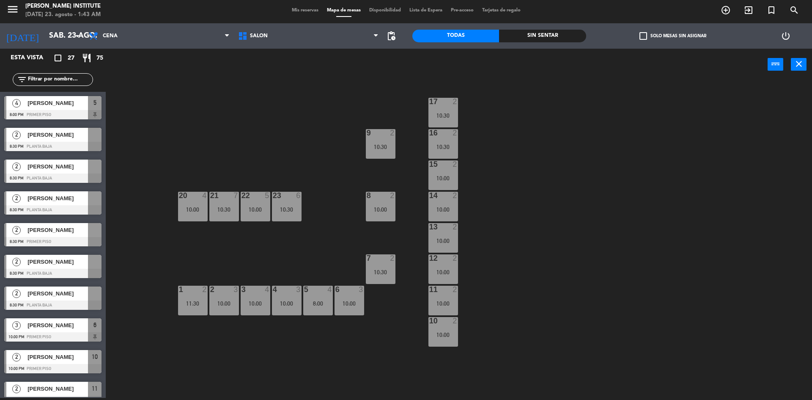
click at [199, 211] on div "10:00" at bounding box center [193, 209] width 30 height 6
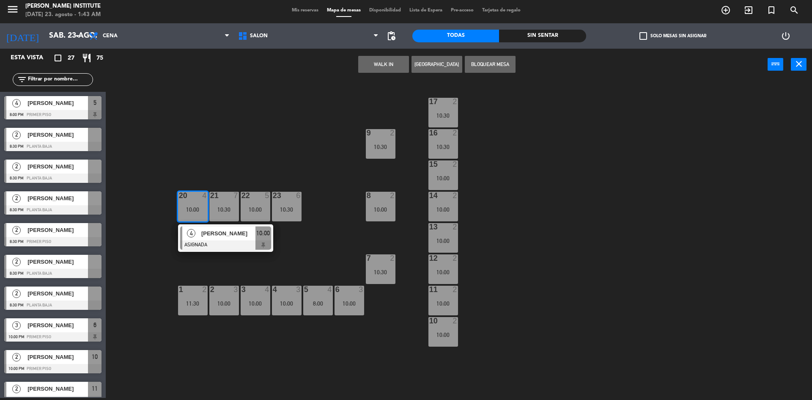
click at [199, 211] on div "10:00" at bounding box center [193, 209] width 30 height 6
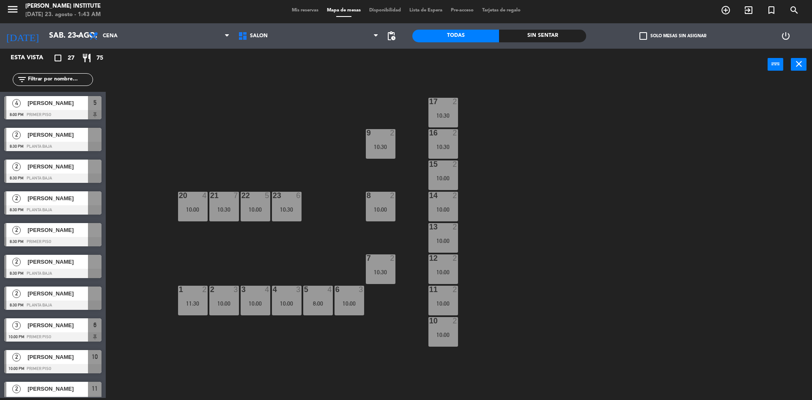
click at [193, 208] on div "10:00" at bounding box center [193, 209] width 30 height 6
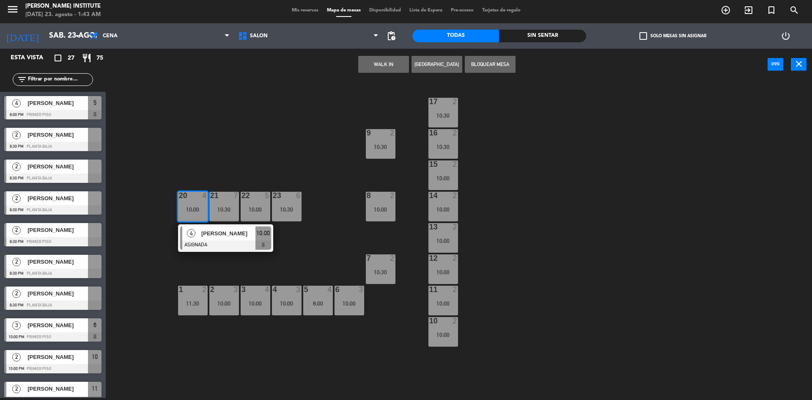
click at [203, 210] on div "10:00" at bounding box center [193, 209] width 30 height 6
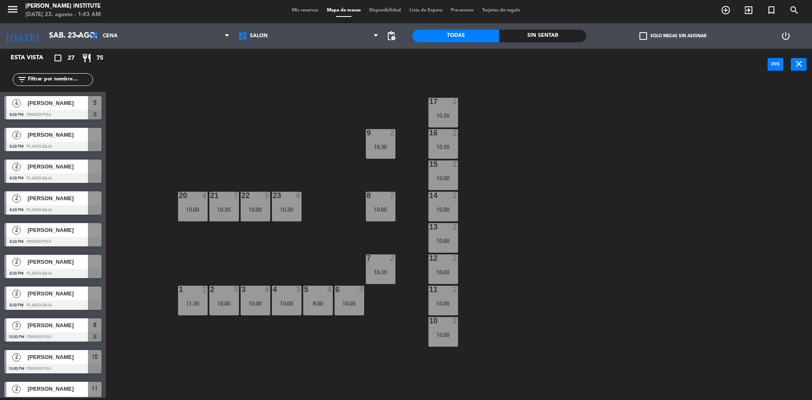
click at [645, 38] on span "check_box_outline_blank" at bounding box center [644, 36] width 8 height 8
click at [673, 36] on input "check_box_outline_blank Solo mesas sin asignar" at bounding box center [673, 36] width 0 height 0
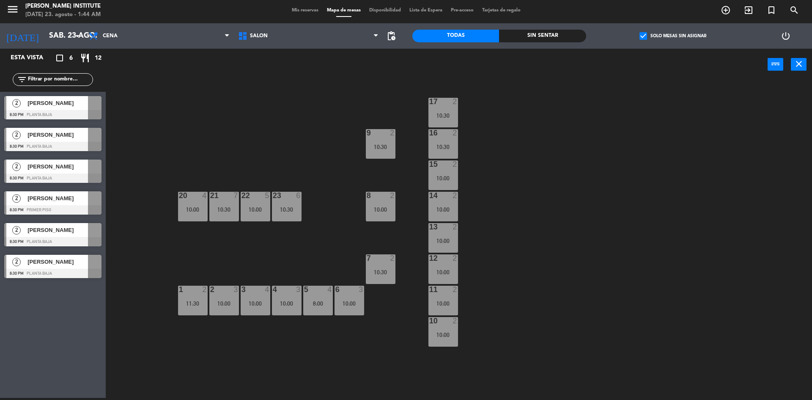
click at [645, 38] on span "check_box" at bounding box center [644, 36] width 8 height 8
click at [673, 36] on input "check_box Solo mesas sin asignar" at bounding box center [673, 36] width 0 height 0
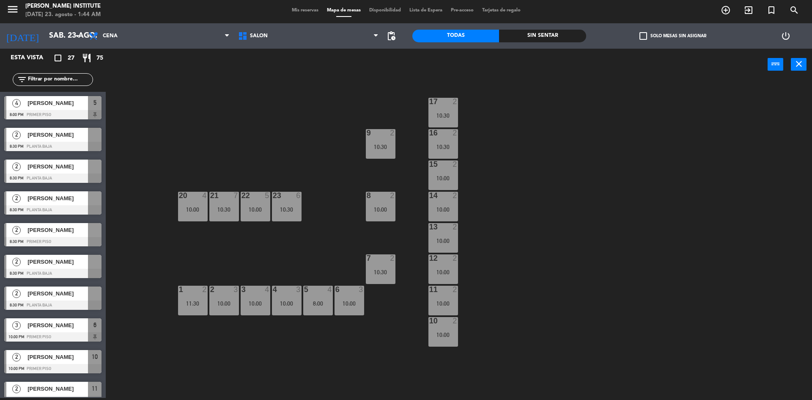
click at [315, 303] on div "8:00" at bounding box center [318, 303] width 30 height 6
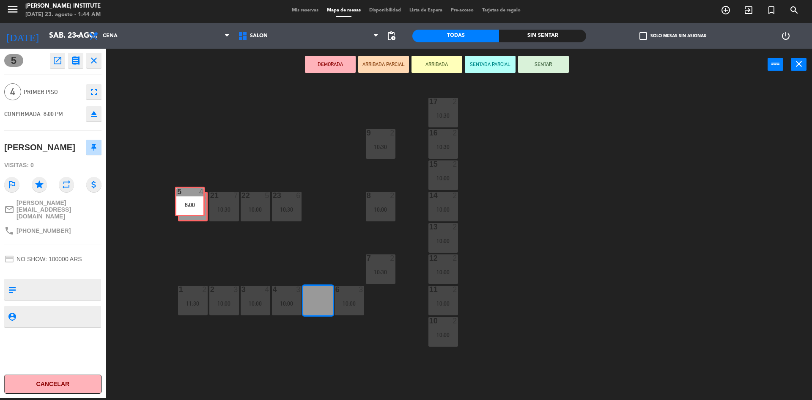
drag, startPoint x: 319, startPoint y: 304, endPoint x: 190, endPoint y: 205, distance: 162.0
click at [190, 205] on div "17 2 10:30 16 2 10:30 9 2 10:30 15 2 10:00 14 2 10:00 8 2 10:00 20 4 10:00 21 7…" at bounding box center [463, 240] width 698 height 317
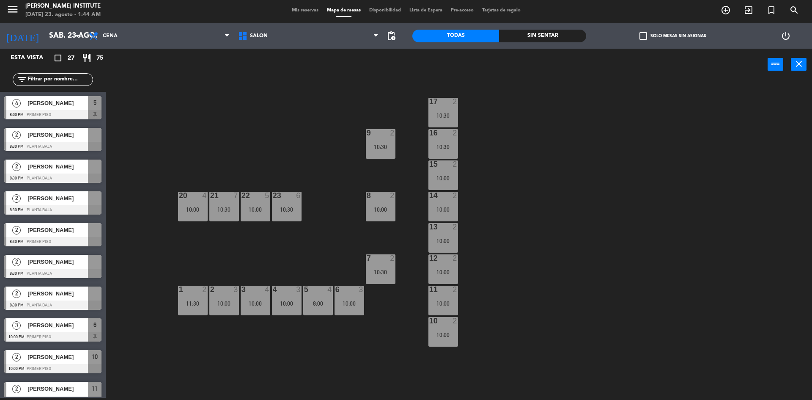
click at [195, 215] on div "20 4 10:00" at bounding box center [193, 207] width 30 height 30
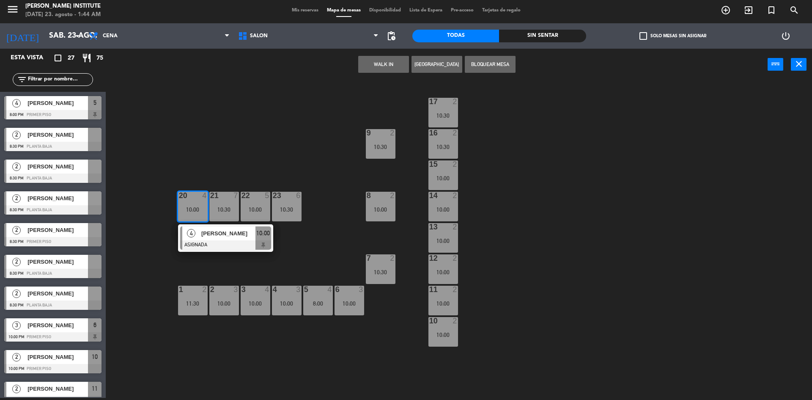
click at [303, 10] on span "Mis reservas" at bounding box center [305, 10] width 35 height 5
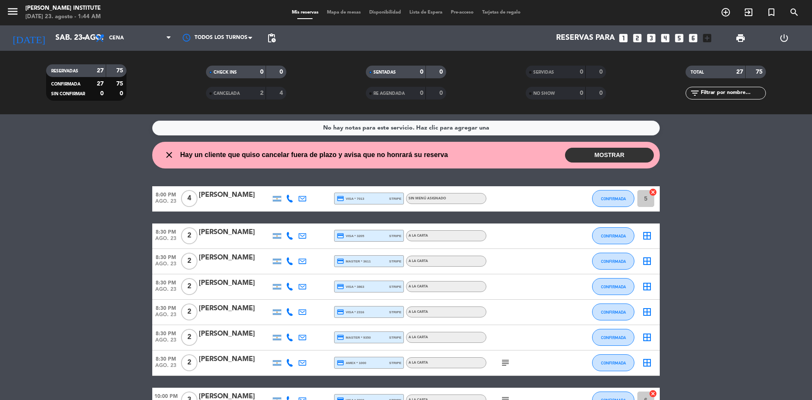
click at [654, 190] on icon "cancel" at bounding box center [653, 192] width 8 height 8
click at [340, 10] on span "Mapa de mesas" at bounding box center [344, 12] width 42 height 5
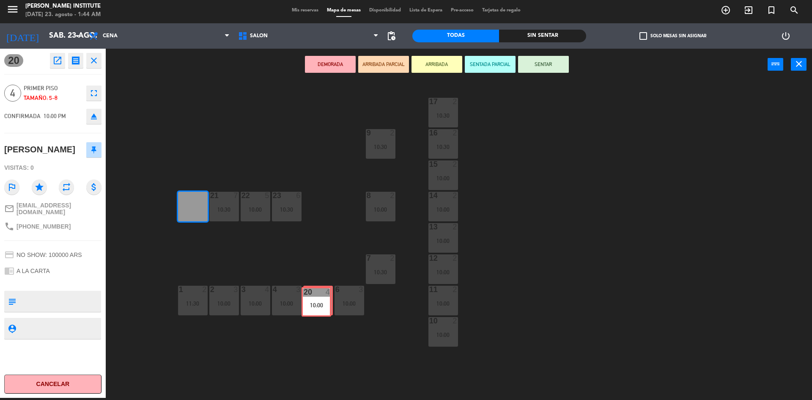
drag, startPoint x: 188, startPoint y: 202, endPoint x: 311, endPoint y: 297, distance: 156.0
click at [311, 297] on div "17 2 10:30 16 2 10:30 9 2 10:30 15 2 10:00 14 2 10:00 8 2 10:00 20 4 10:00 20 4…" at bounding box center [463, 240] width 698 height 317
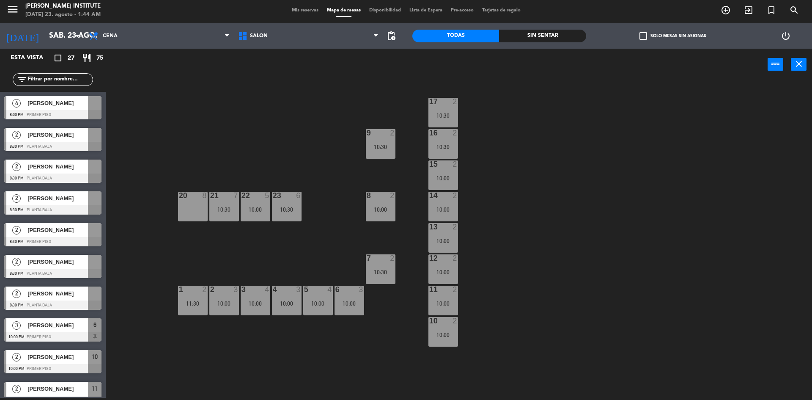
scroll to position [2, 0]
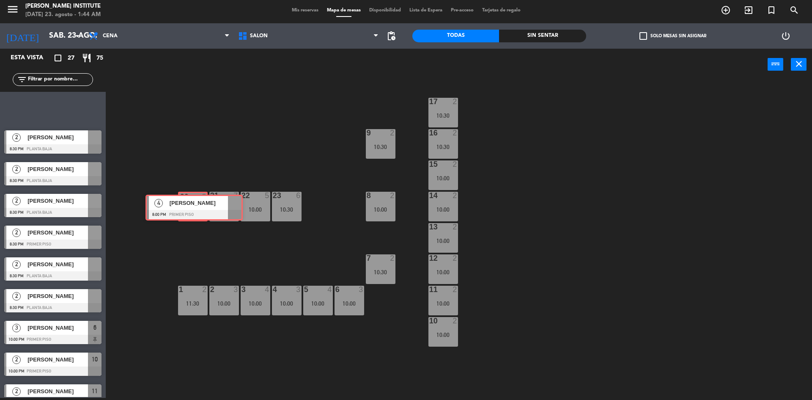
drag, startPoint x: 46, startPoint y: 112, endPoint x: 187, endPoint y: 210, distance: 172.3
click at [187, 210] on div "Esta vista crop_square 27 restaurant 75 filter_list 4 [PERSON_NAME] 8:00 PM PRI…" at bounding box center [406, 224] width 812 height 351
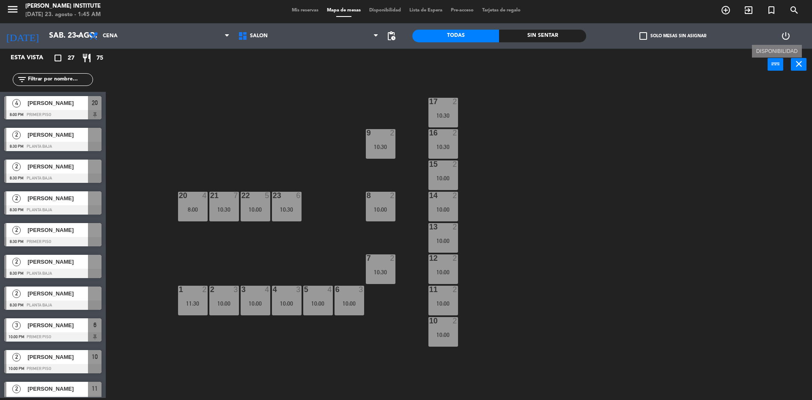
click at [780, 66] on icon "power_input" at bounding box center [776, 64] width 10 height 10
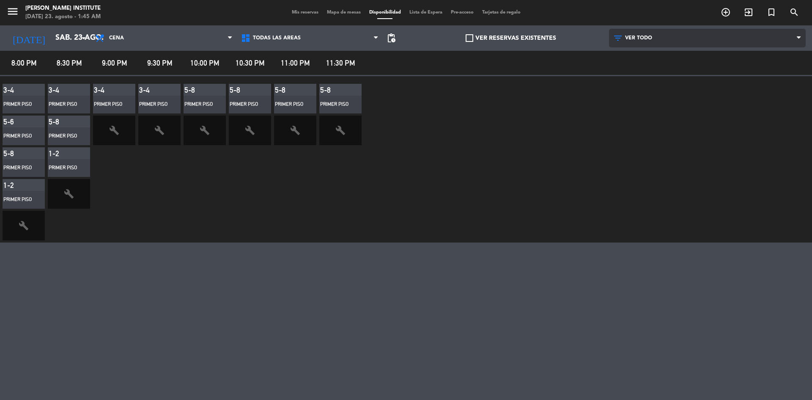
click at [785, 42] on span "VER TODO" at bounding box center [707, 38] width 197 height 19
click at [640, 60] on main "menu [PERSON_NAME] Institute [DATE] 23. agosto - 1:45 AM Mis reservas Mapa de m…" at bounding box center [406, 200] width 812 height 400
click at [797, 41] on span at bounding box center [801, 38] width 8 height 8
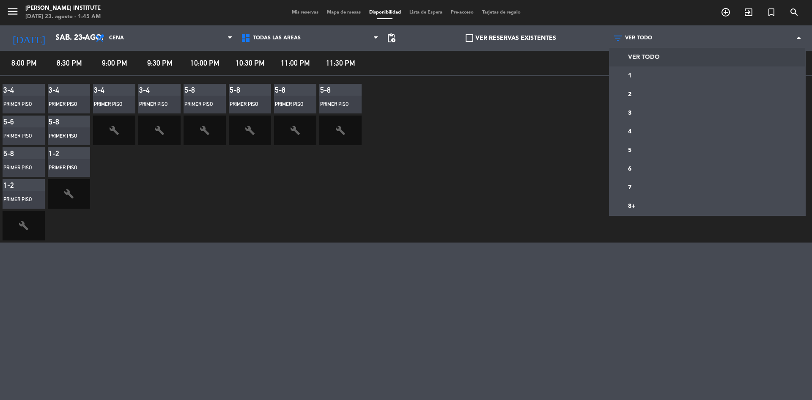
click at [331, 14] on span "Mapa de mesas" at bounding box center [344, 12] width 42 height 5
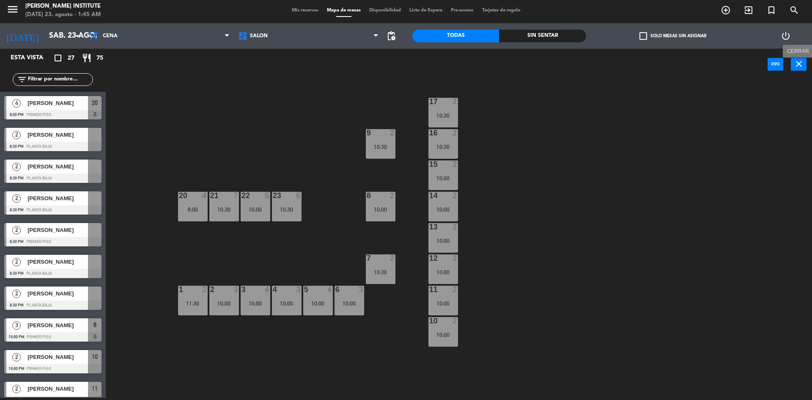
click at [800, 67] on icon "close" at bounding box center [799, 64] width 10 height 10
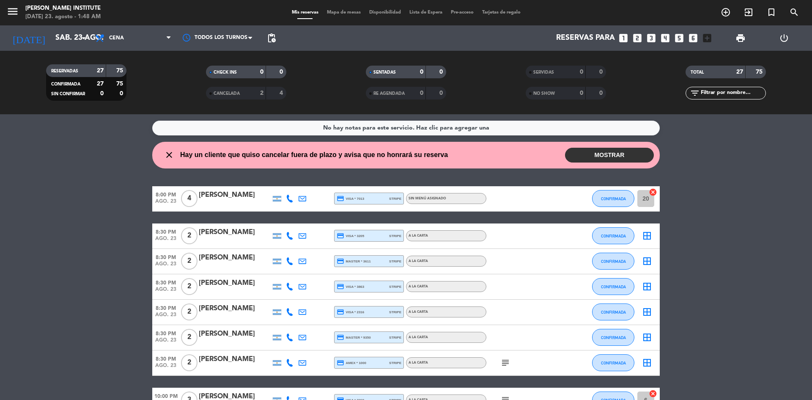
click at [344, 14] on span "Mapa de mesas" at bounding box center [344, 12] width 42 height 5
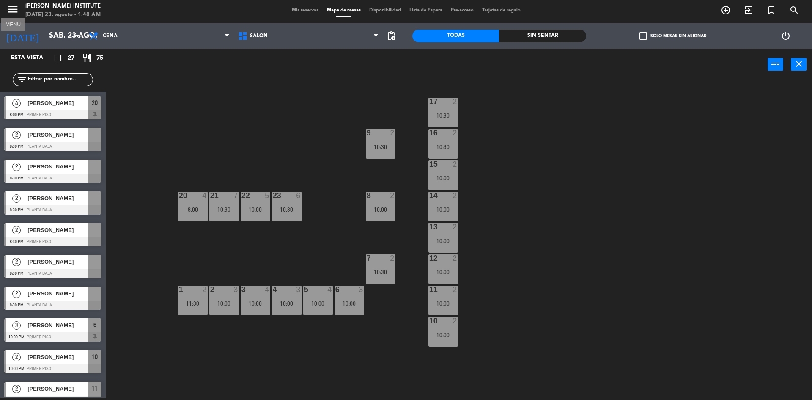
click at [8, 8] on icon "menu" at bounding box center [12, 9] width 13 height 13
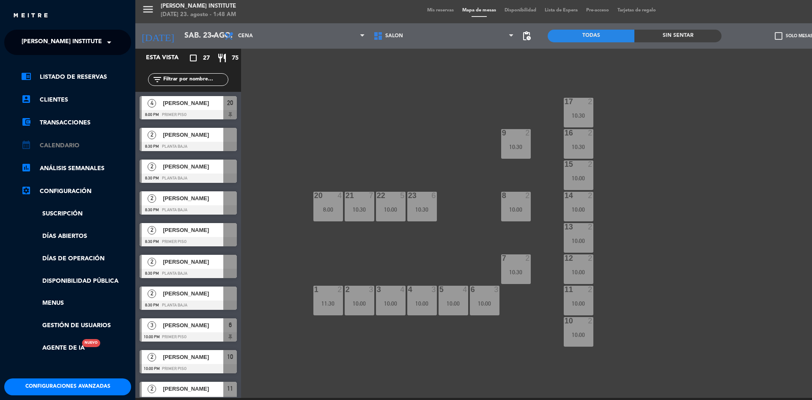
click at [63, 147] on link "calendar_month Calendario" at bounding box center [76, 145] width 110 height 10
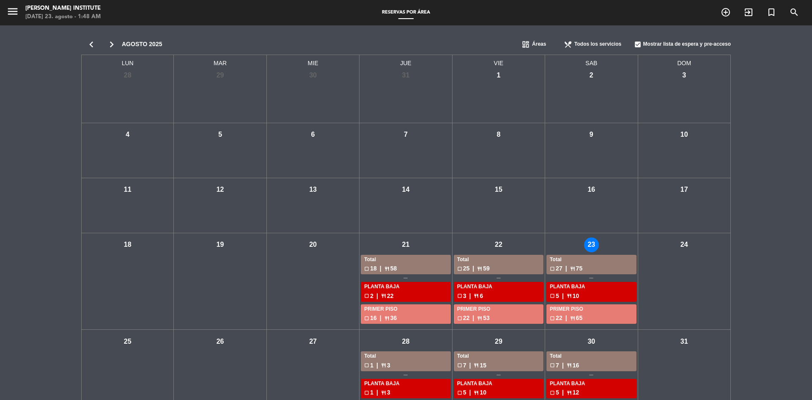
click at [113, 41] on icon "chevron_right" at bounding box center [112, 44] width 20 height 12
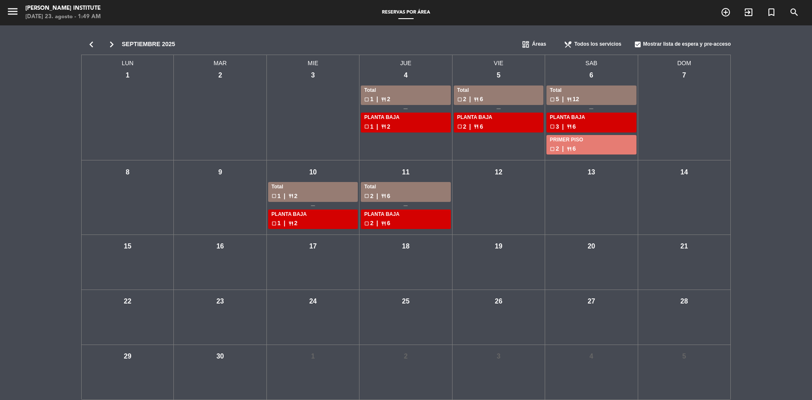
click at [96, 46] on icon "chevron_left" at bounding box center [91, 44] width 20 height 12
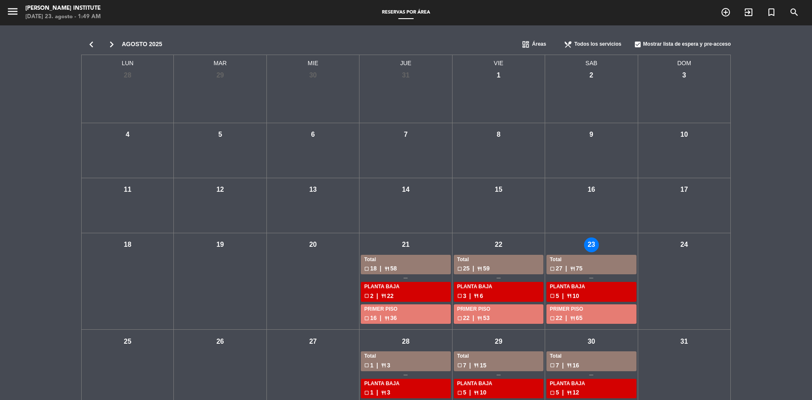
scroll to position [35, 0]
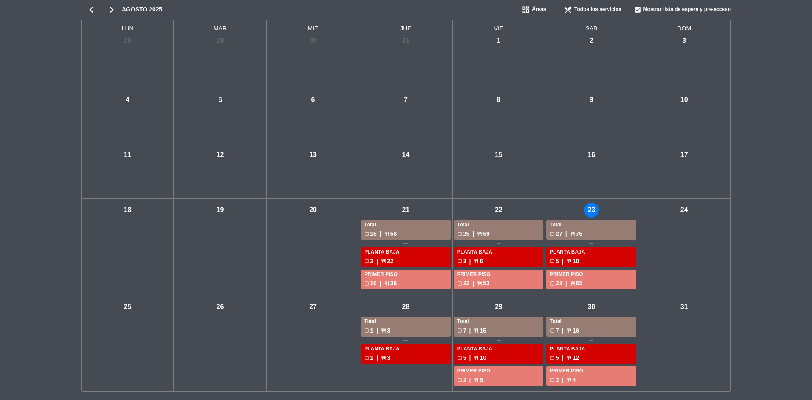
click at [584, 227] on div "Total" at bounding box center [591, 225] width 83 height 8
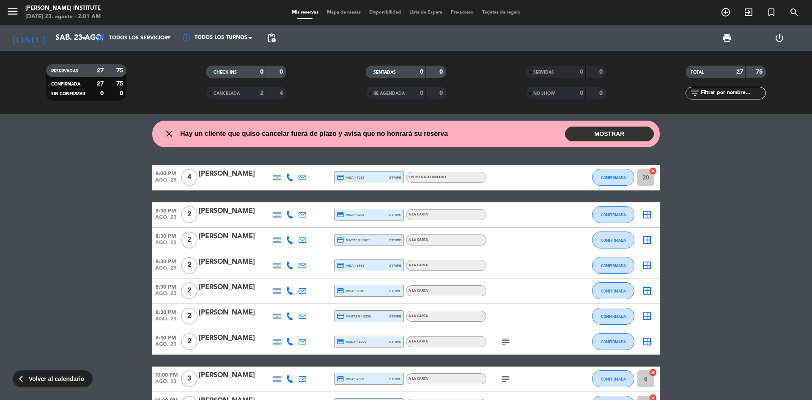
click at [352, 16] on div "menu [PERSON_NAME] Institute [DATE] 23. agosto - 2:01 AM Mis reservas Mapa de m…" at bounding box center [406, 12] width 812 height 25
click at [350, 12] on span "Mapa de mesas" at bounding box center [344, 12] width 42 height 5
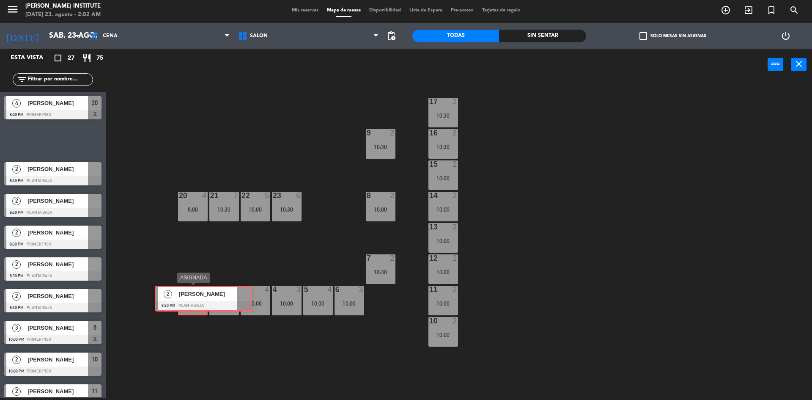
drag, startPoint x: 42, startPoint y: 145, endPoint x: 193, endPoint y: 303, distance: 218.1
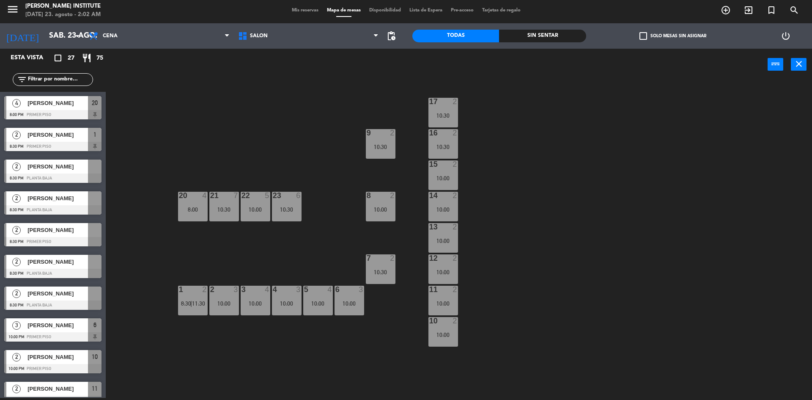
click at [644, 36] on span "check_box_outline_blank" at bounding box center [644, 36] width 8 height 8
click at [673, 36] on input "check_box_outline_blank Solo mesas sin asignar" at bounding box center [673, 36] width 0 height 0
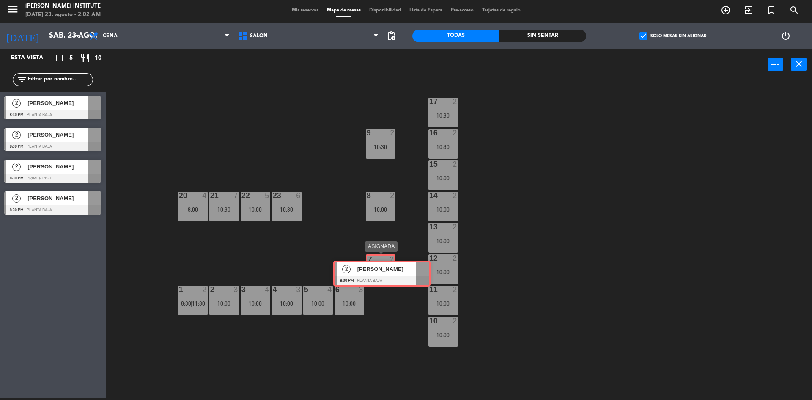
drag, startPoint x: 65, startPoint y: 236, endPoint x: 394, endPoint y: 274, distance: 331.3
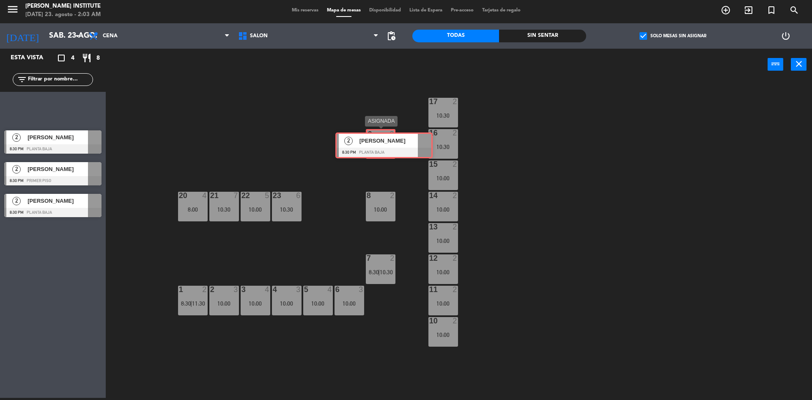
drag, startPoint x: 56, startPoint y: 111, endPoint x: 387, endPoint y: 148, distance: 333.3
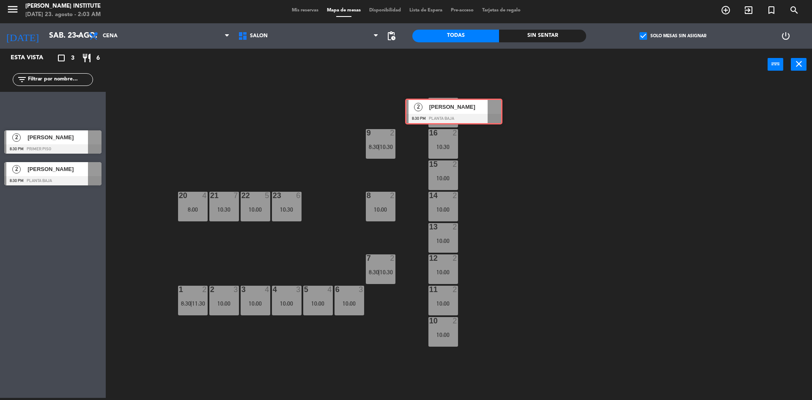
drag, startPoint x: 57, startPoint y: 108, endPoint x: 456, endPoint y: 111, distance: 398.5
click at [456, 111] on div "Esta vista crop_square 3 restaurant 6 filter_list 2 [PERSON_NAME] 8:30 PM PLANT…" at bounding box center [406, 224] width 812 height 351
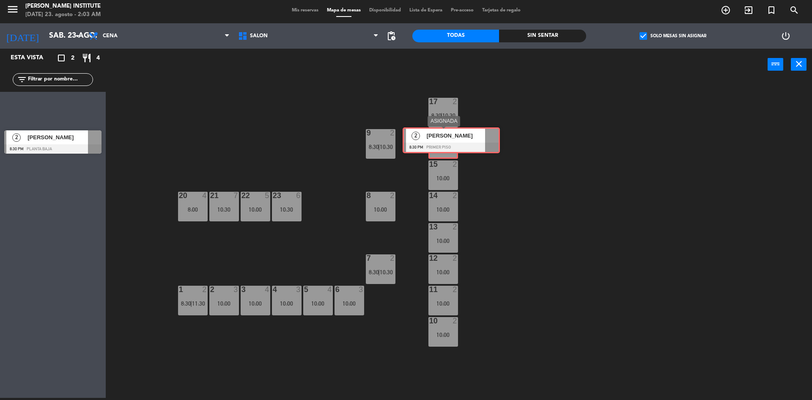
drag, startPoint x: 56, startPoint y: 112, endPoint x: 455, endPoint y: 143, distance: 399.8
click at [455, 143] on div "Esta vista crop_square 2 restaurant 4 filter_list 2 [PERSON_NAME] Di Lullo 8:30…" at bounding box center [406, 224] width 812 height 351
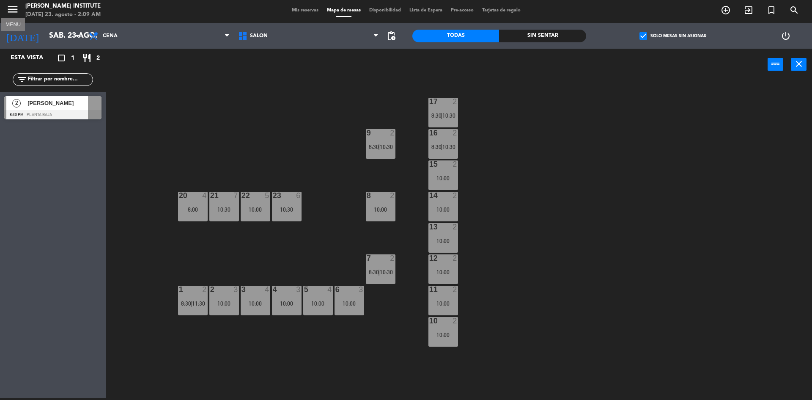
click at [13, 14] on icon "menu" at bounding box center [12, 9] width 13 height 13
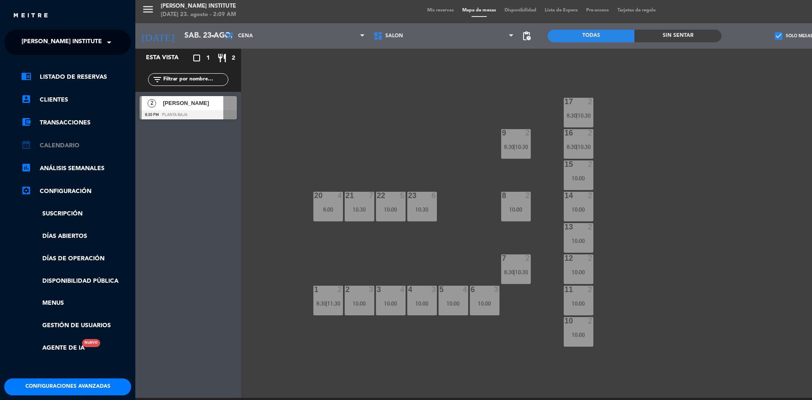
click at [53, 143] on link "calendar_month Calendario" at bounding box center [76, 145] width 110 height 10
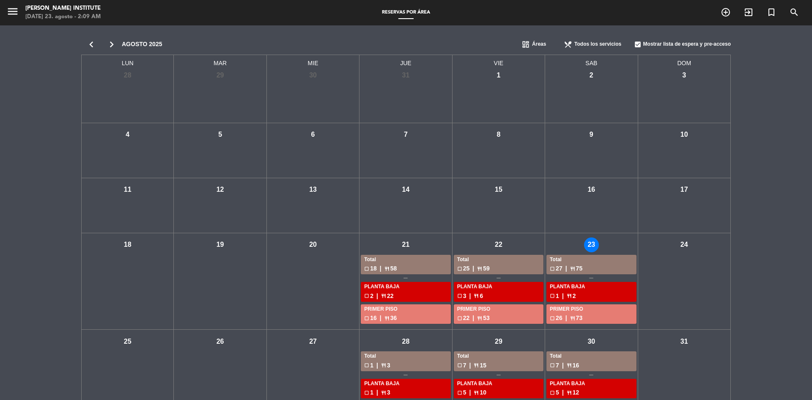
scroll to position [35, 0]
